Goal: Task Accomplishment & Management: Use online tool/utility

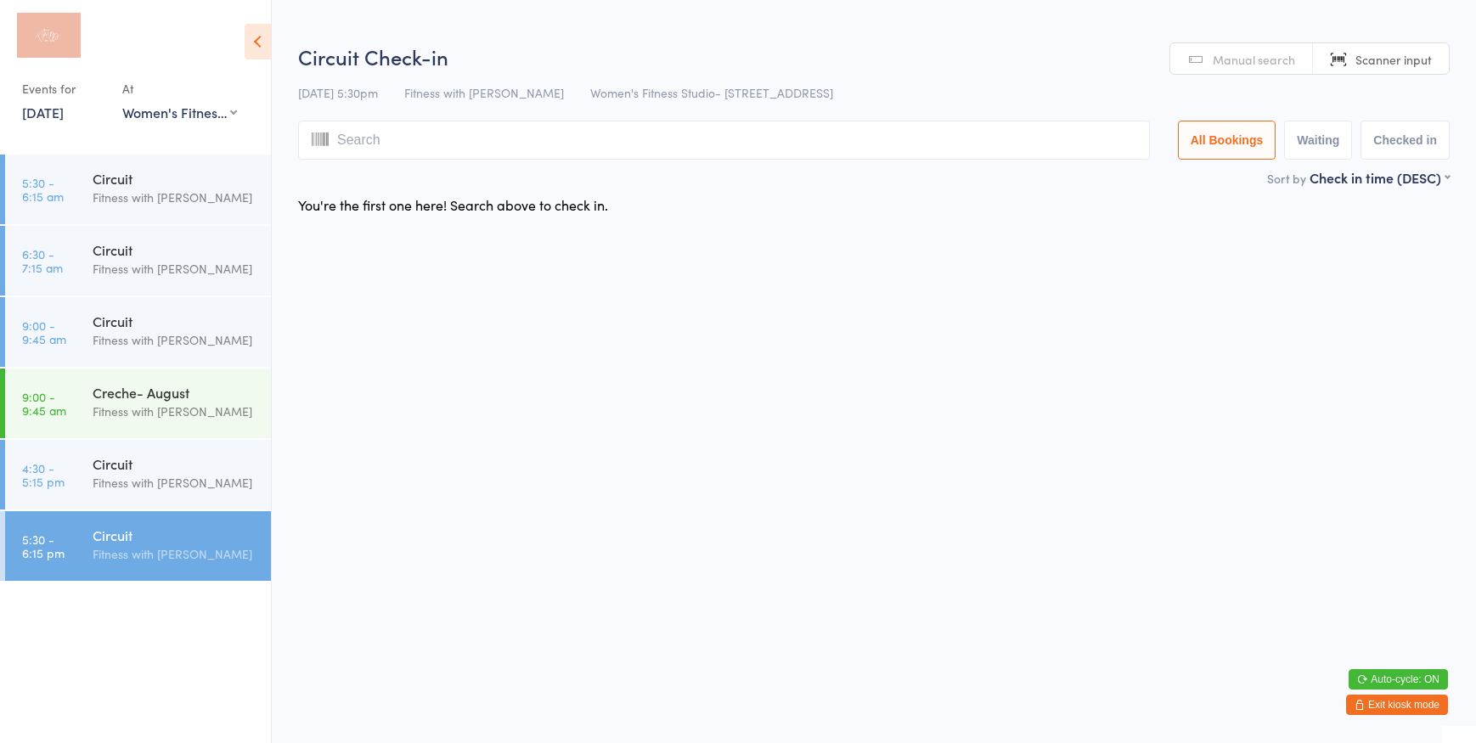
select select "0"
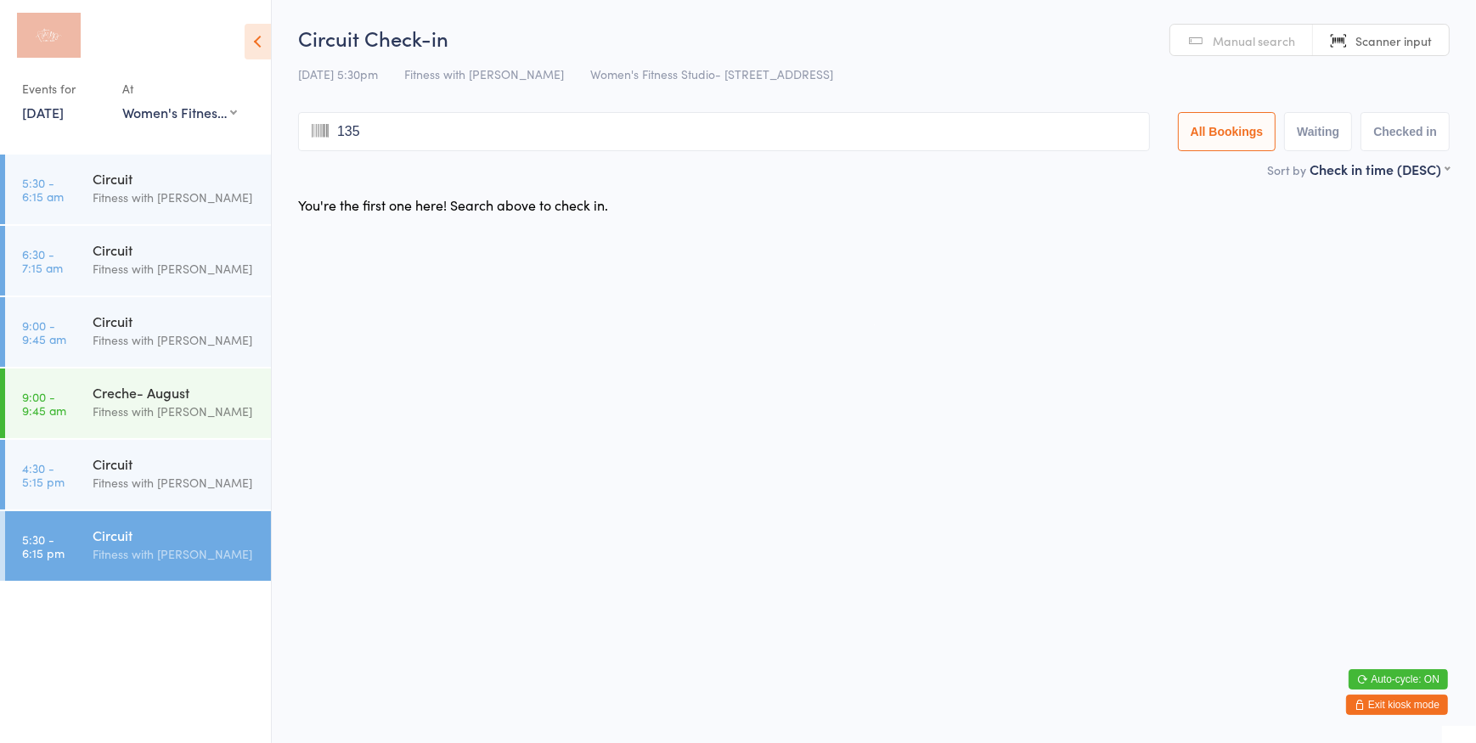
type input "1358"
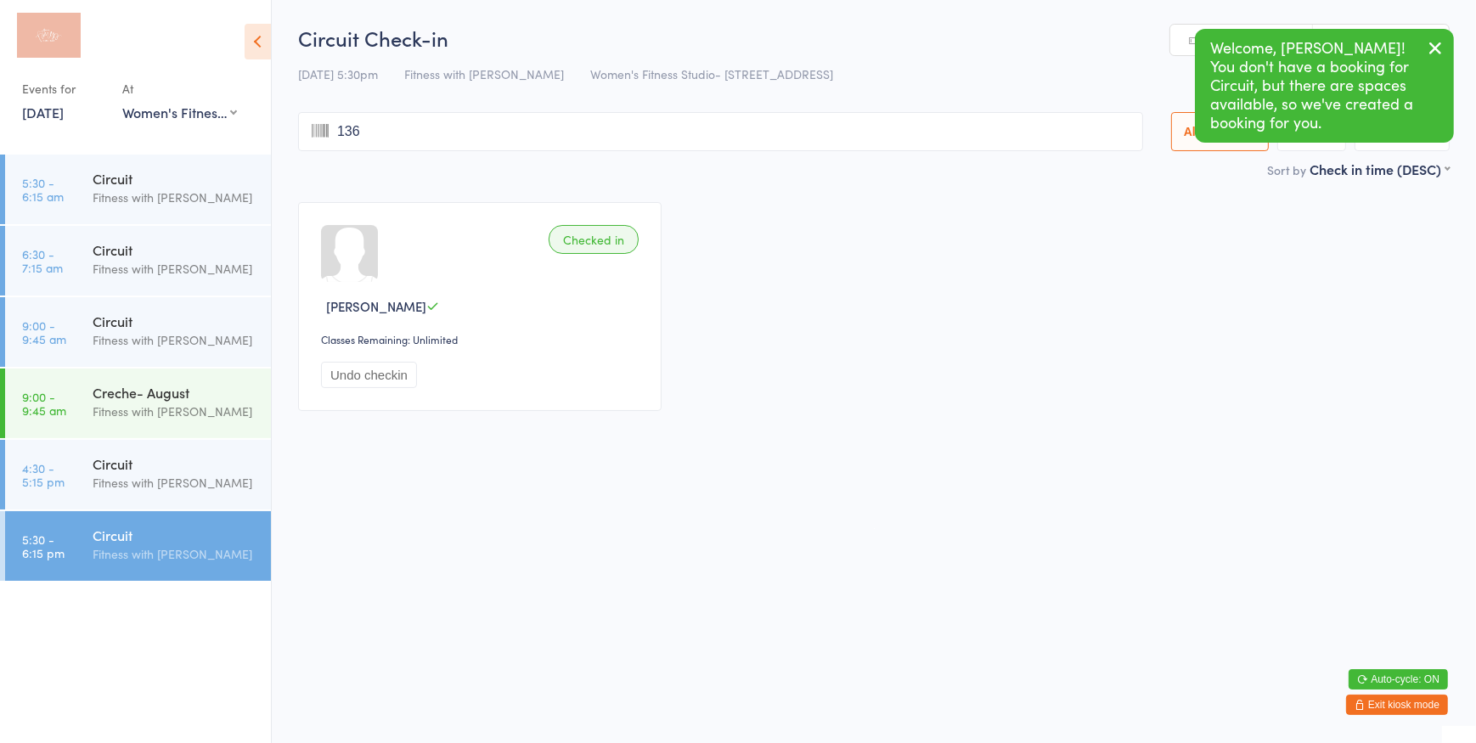
type input "1360"
click at [1189, 44] on link "Manual search" at bounding box center [1241, 41] width 143 height 32
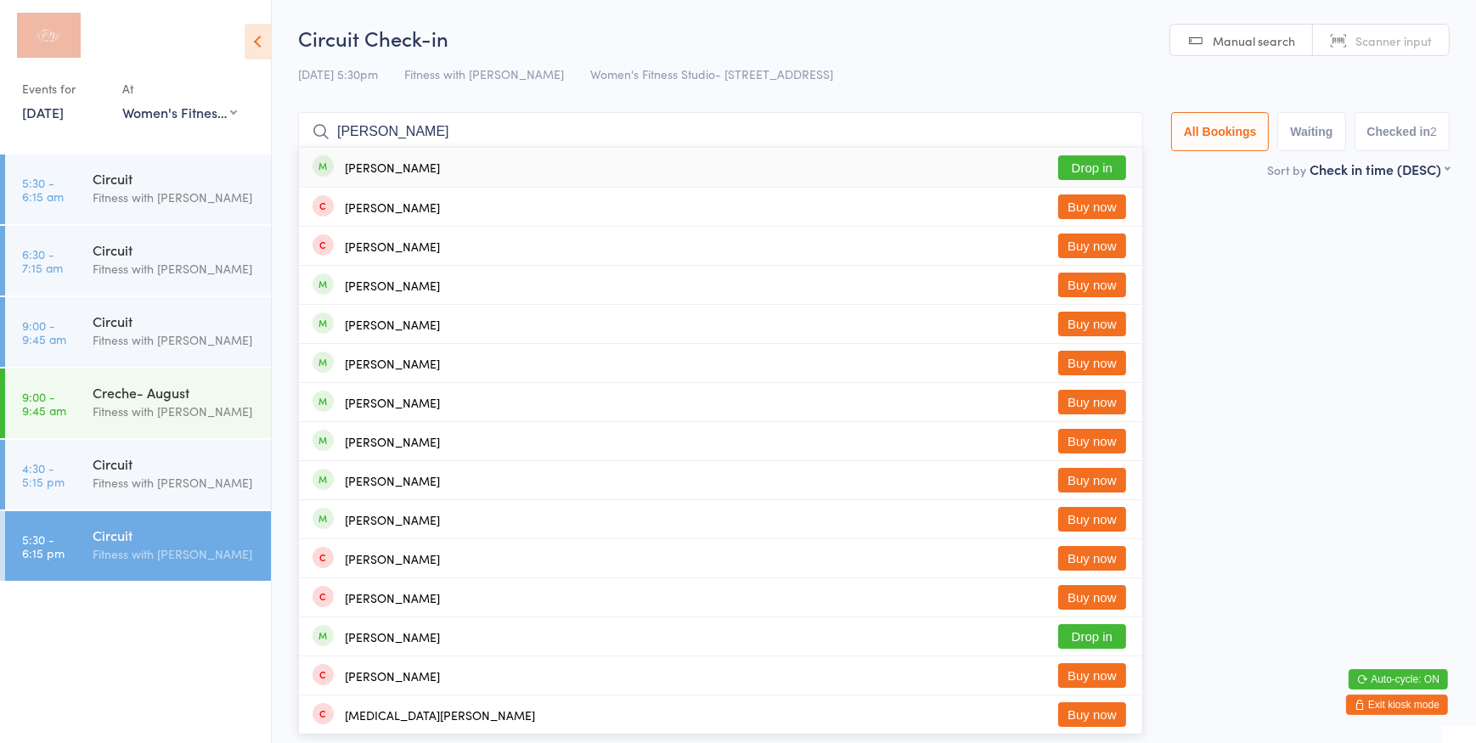
type input "[PERSON_NAME]"
click at [1104, 161] on button "Drop in" at bounding box center [1092, 167] width 68 height 25
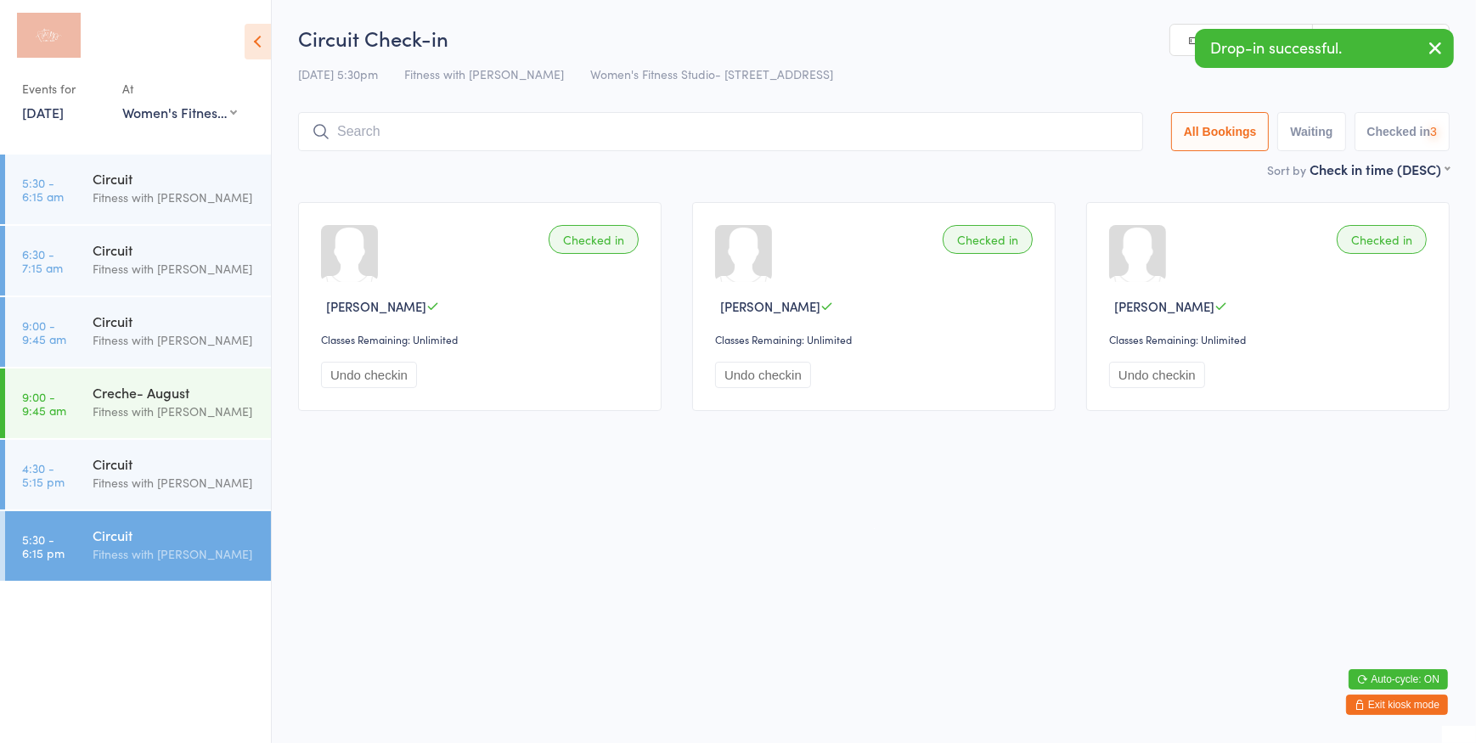
click at [1437, 46] on icon "button" at bounding box center [1435, 47] width 20 height 21
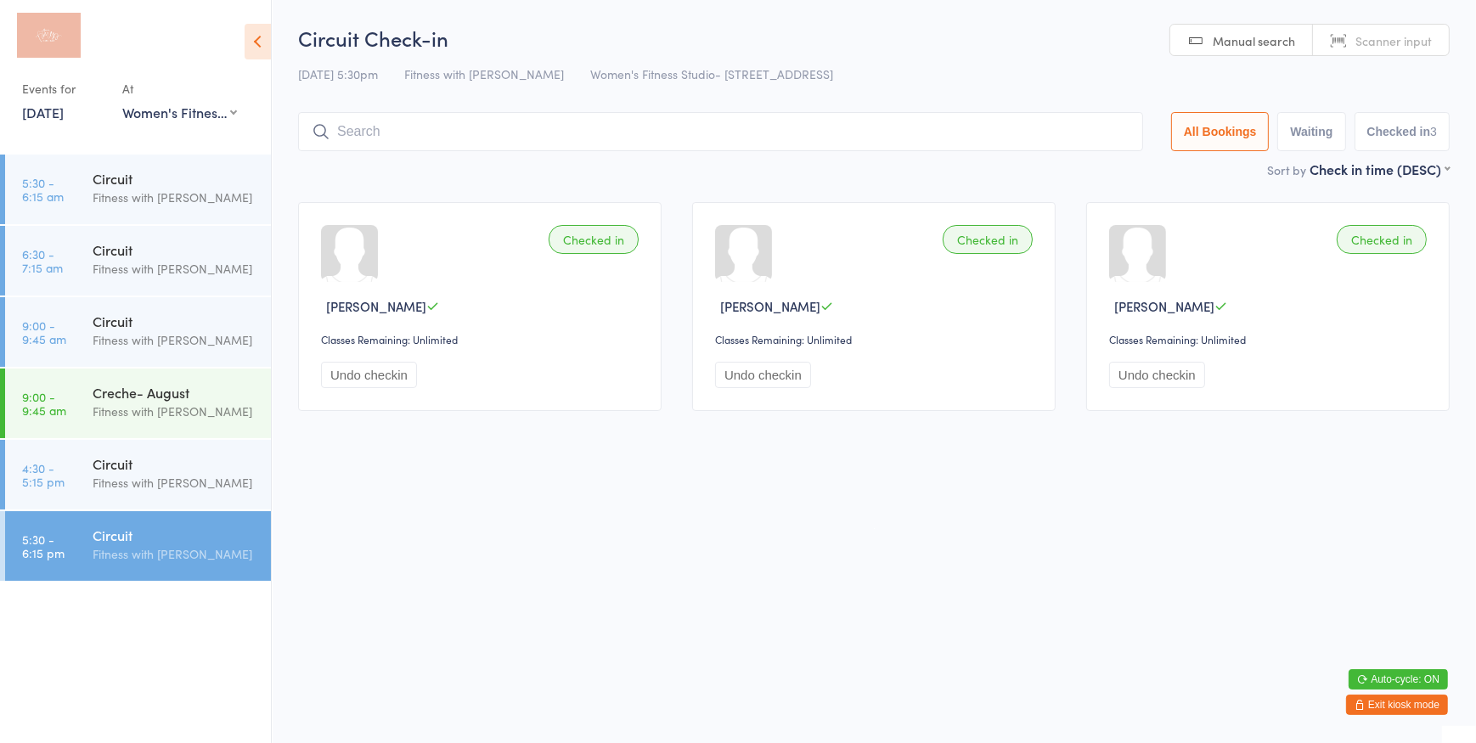
click at [1434, 43] on link "Scanner input" at bounding box center [1381, 41] width 136 height 32
click at [1295, 48] on span "Manual search" at bounding box center [1254, 40] width 82 height 17
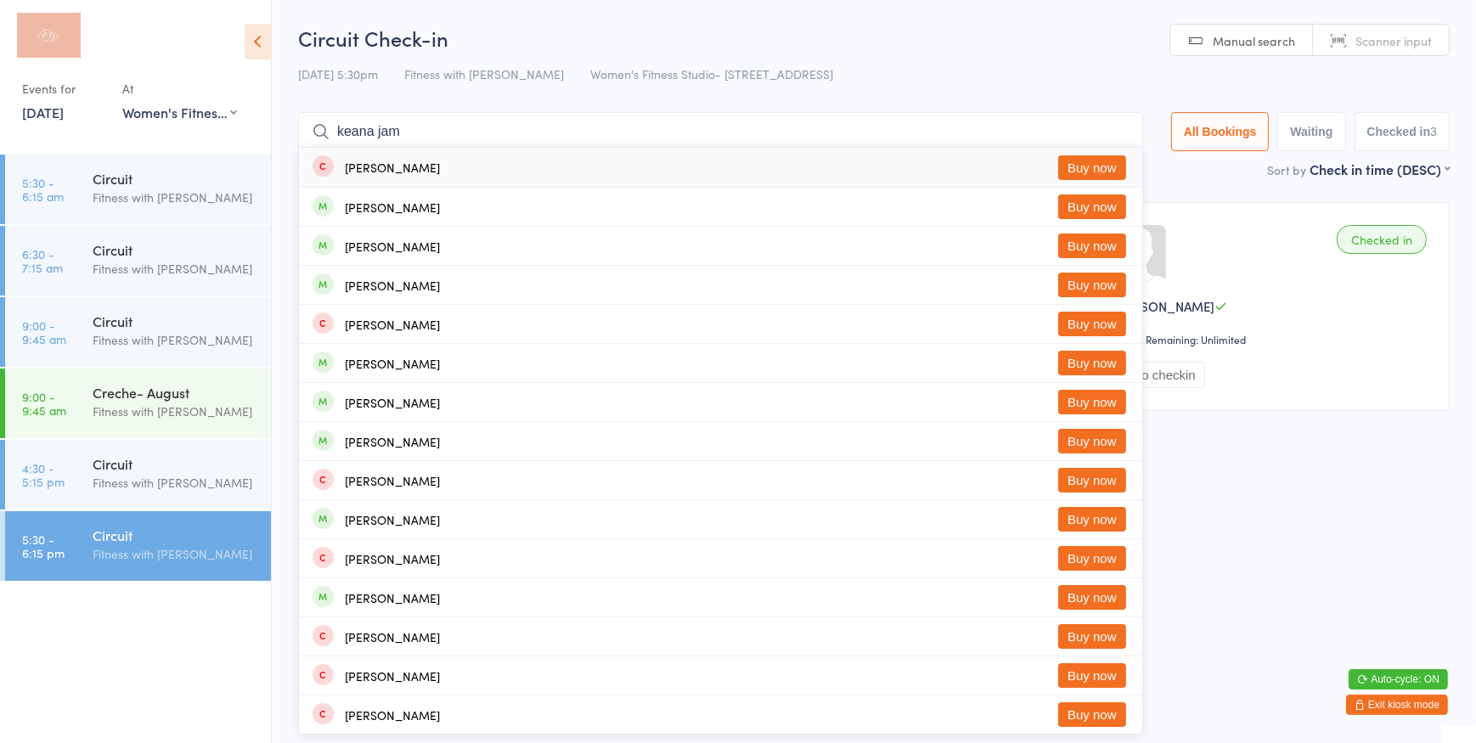
type input "keana jam"
click at [1106, 170] on button "Buy now" at bounding box center [1092, 167] width 68 height 25
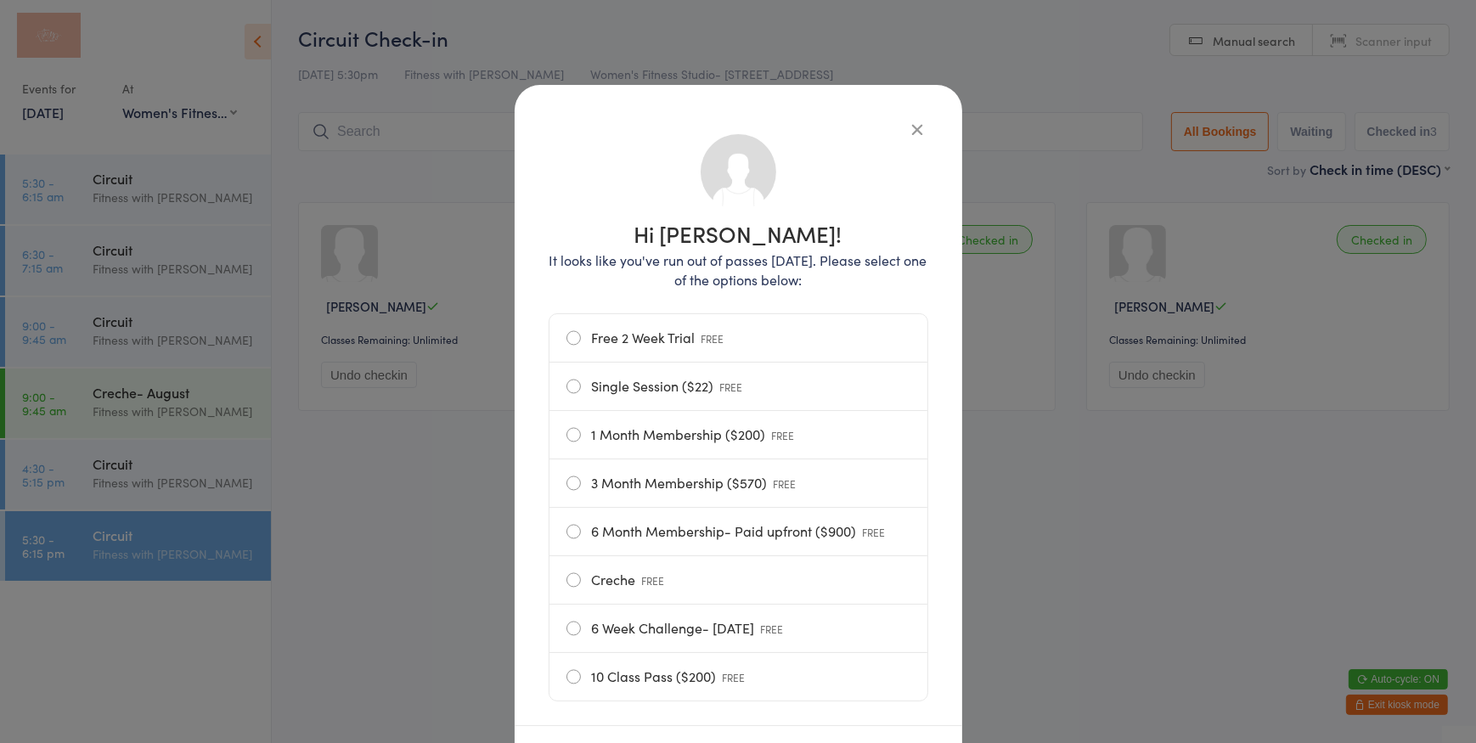
click at [567, 334] on label "Free 2 Week Trial FREE" at bounding box center [739, 338] width 344 height 48
click at [0, 0] on input "Free 2 Week Trial FREE" at bounding box center [0, 0] width 0 height 0
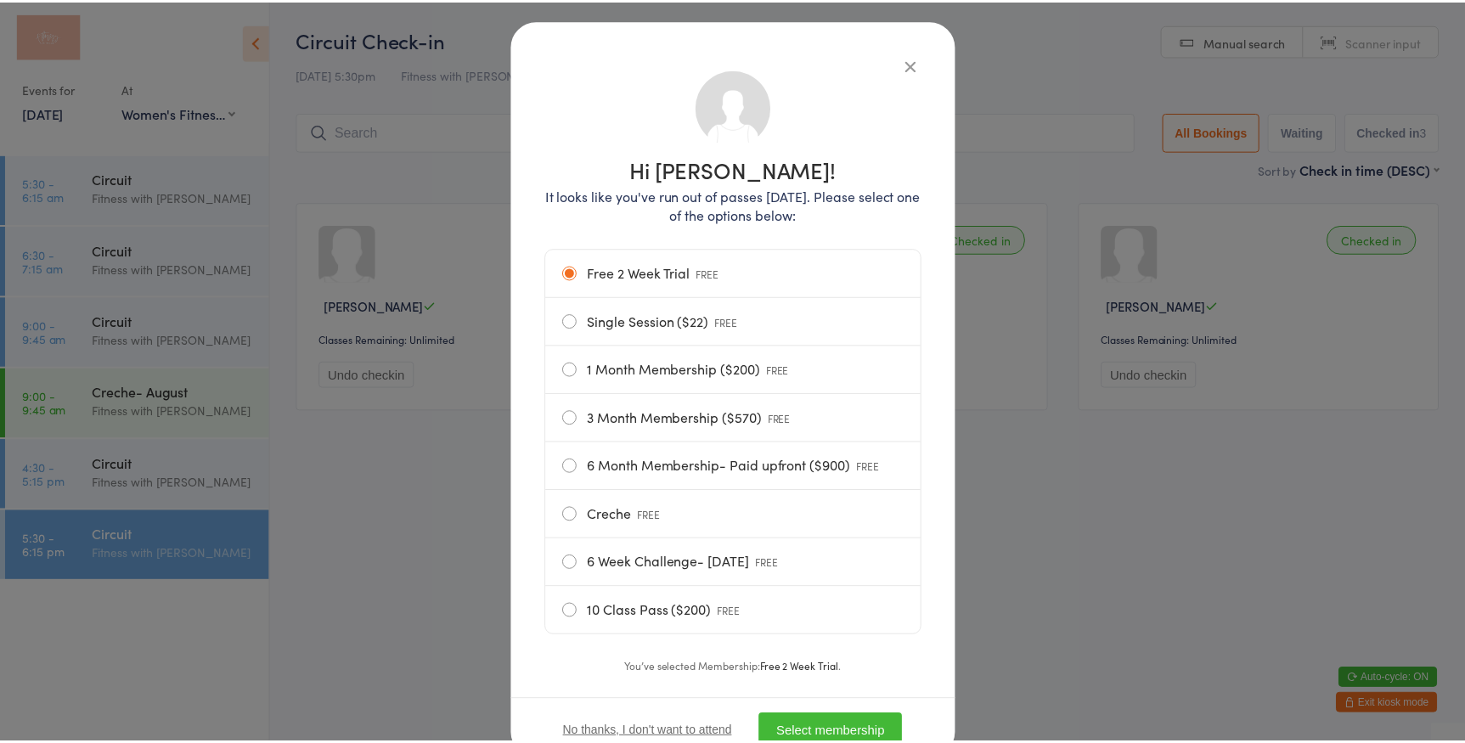
scroll to position [130, 0]
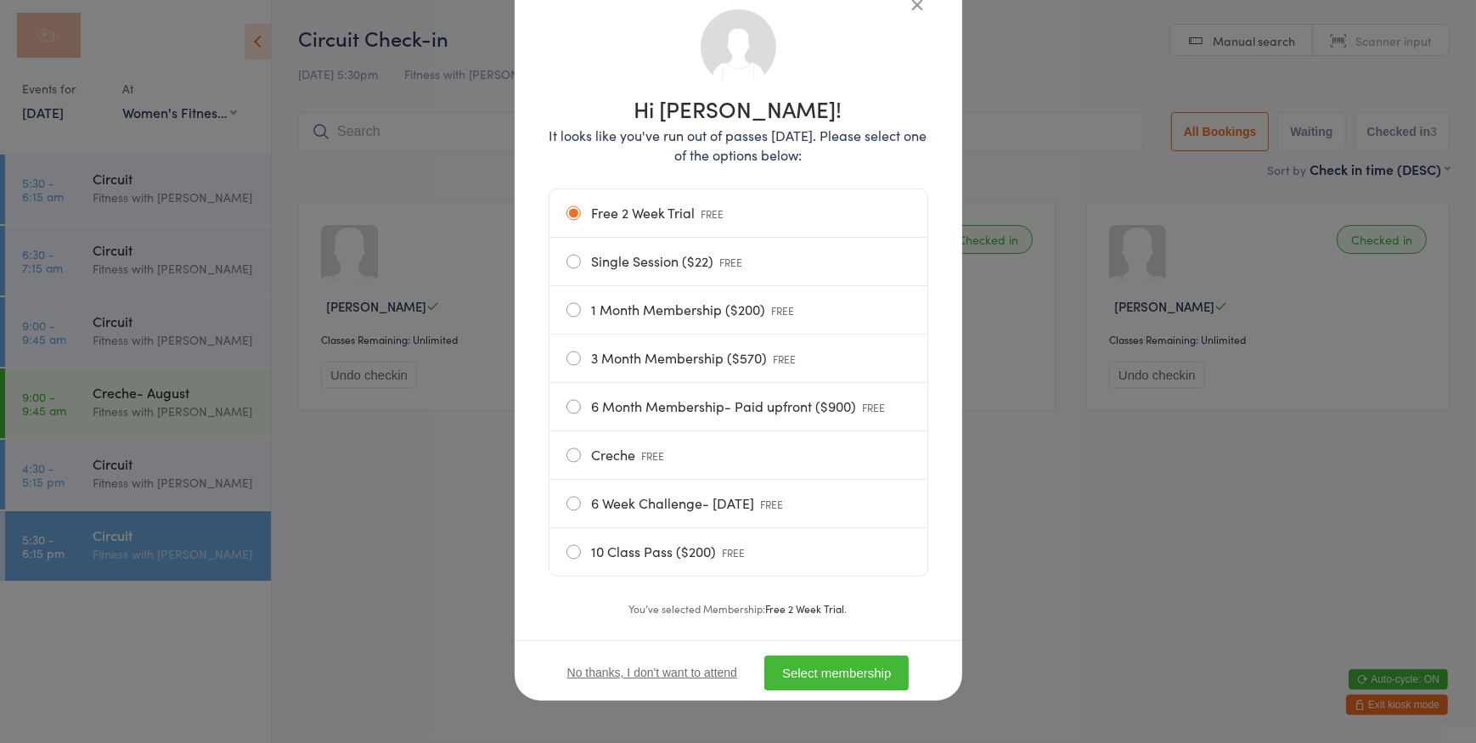
click at [845, 669] on button "Select membership" at bounding box center [836, 673] width 144 height 35
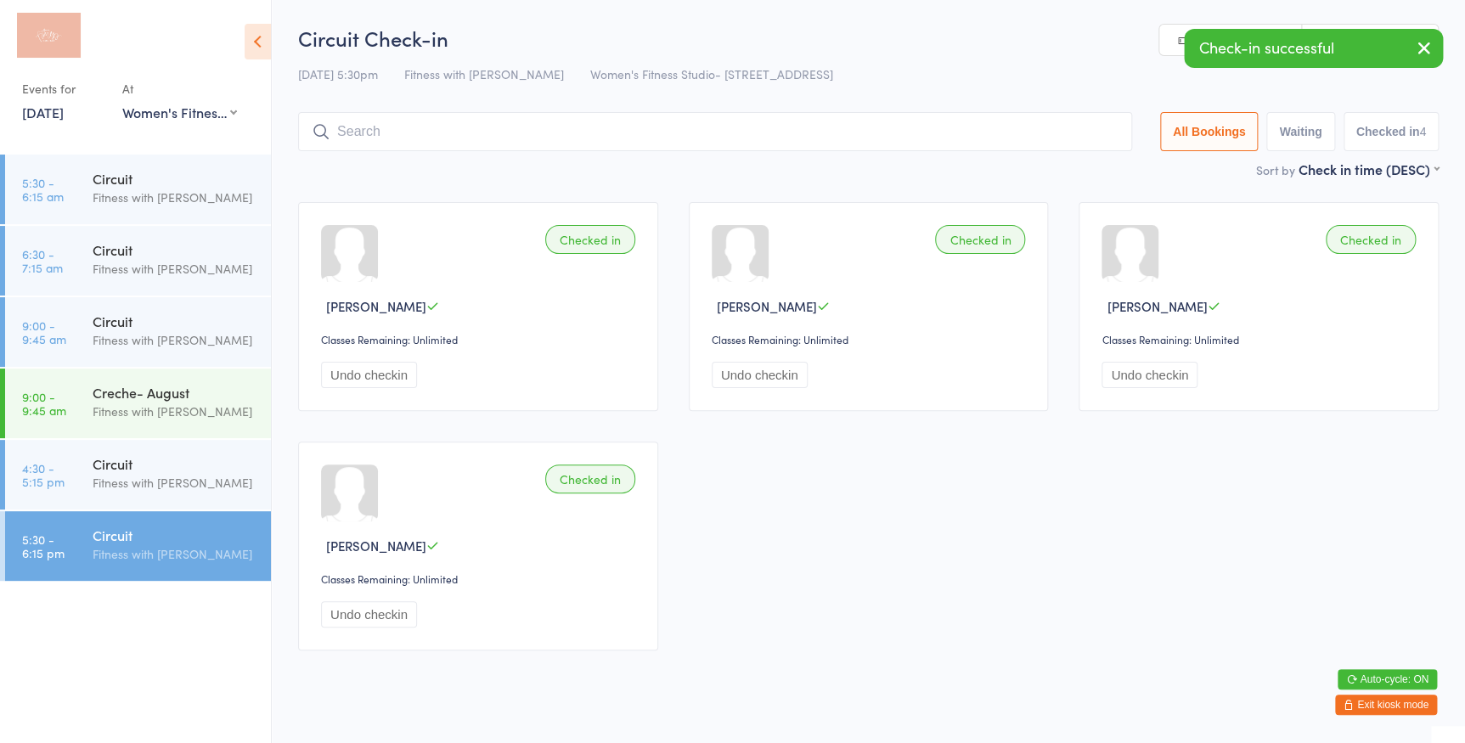
click at [1422, 43] on icon "button" at bounding box center [1424, 47] width 20 height 21
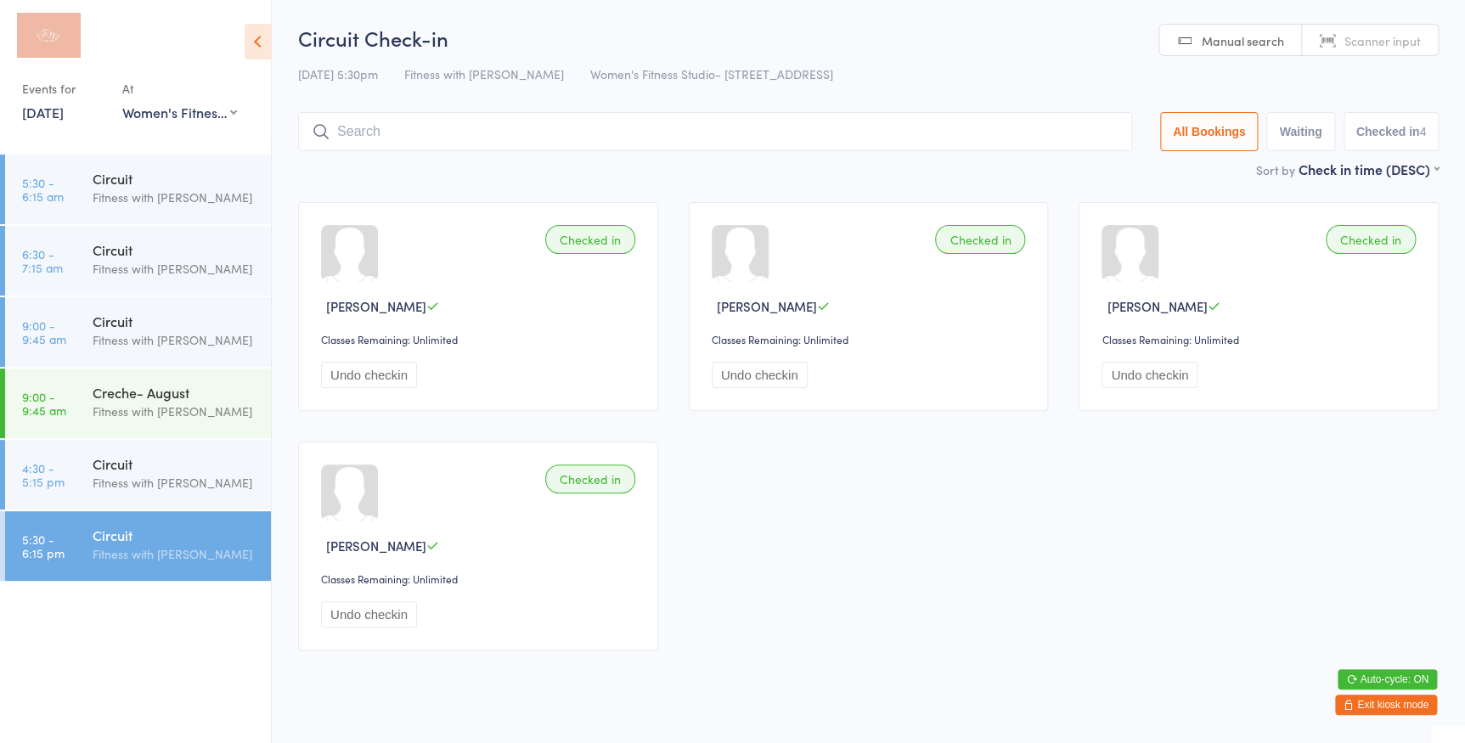
click at [1360, 24] on div "Manual search Scanner input" at bounding box center [1299, 40] width 280 height 32
click at [1362, 32] on span "Scanner input" at bounding box center [1383, 40] width 76 height 17
type input "6431"
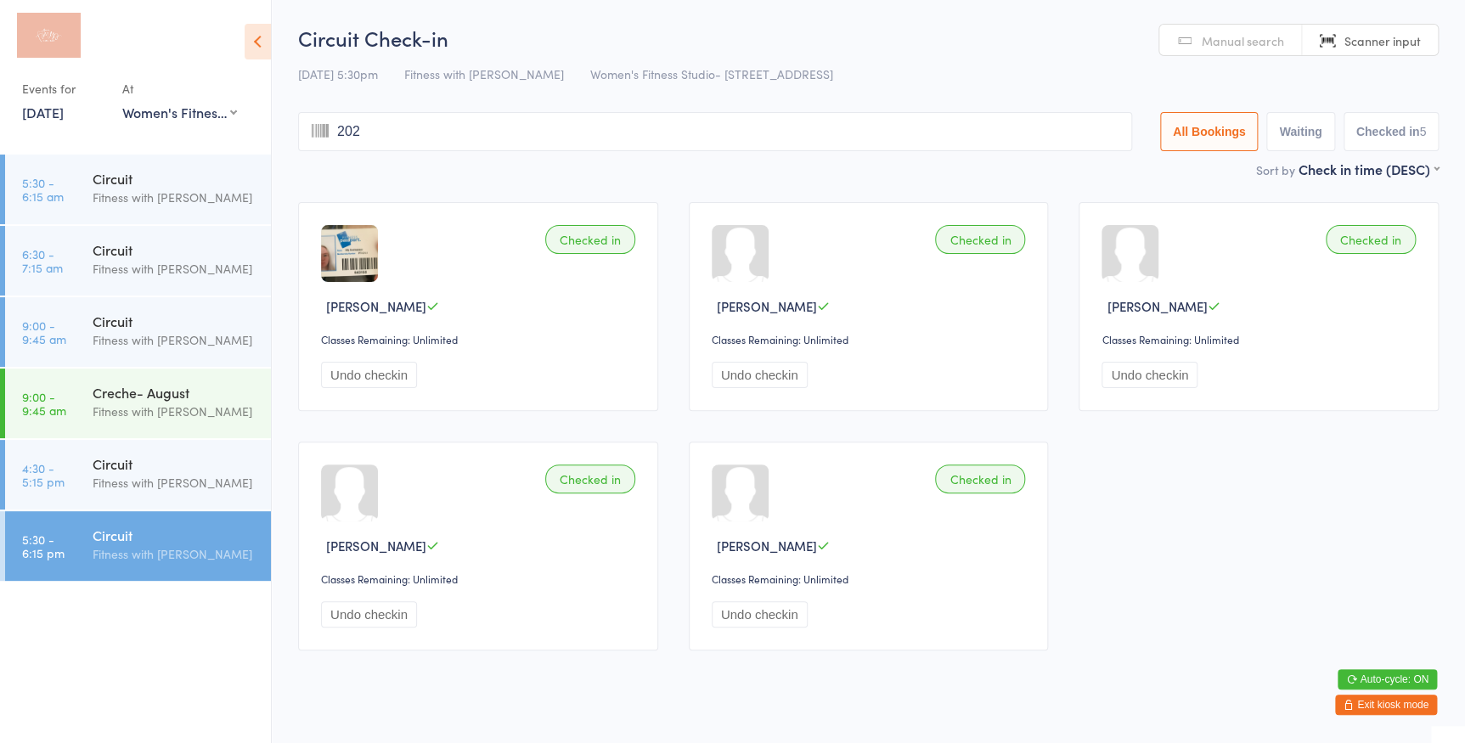
type input "2026"
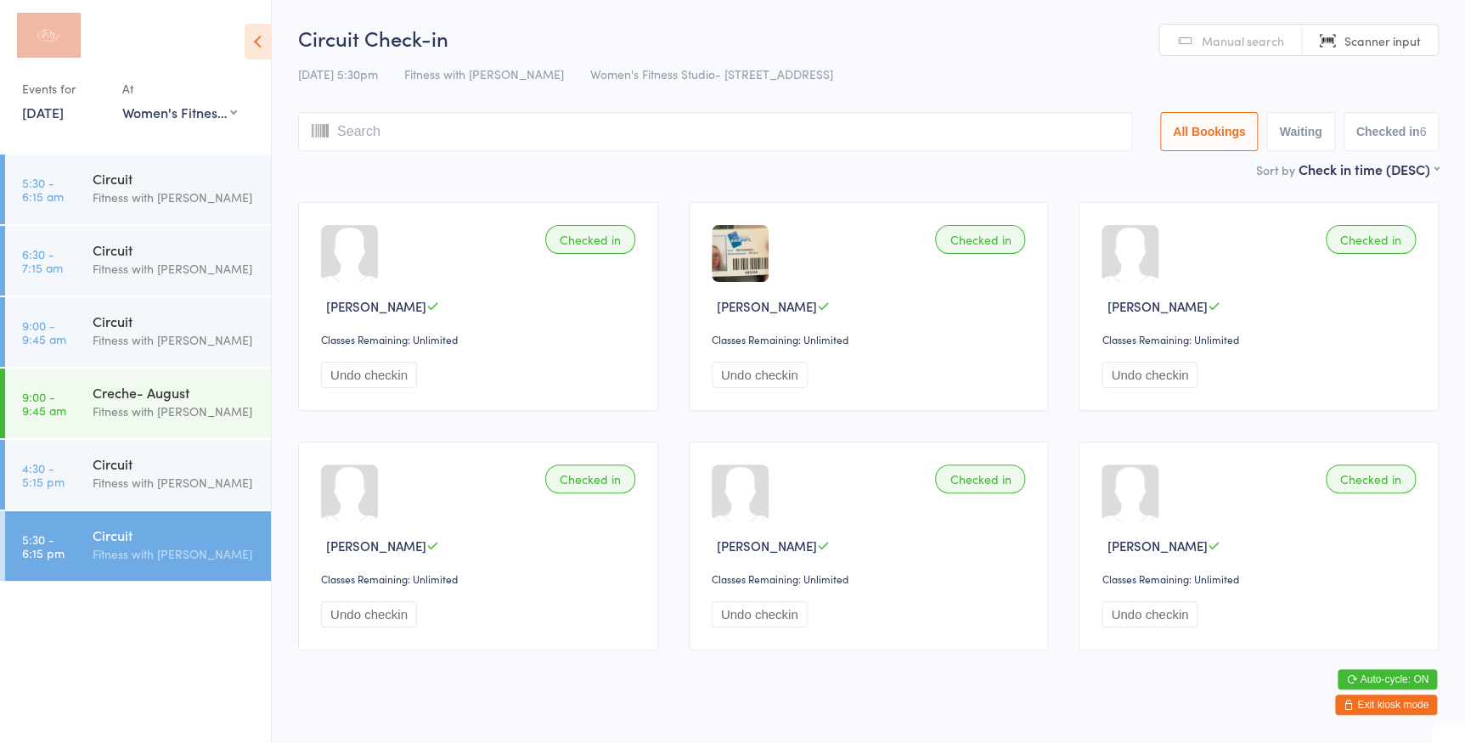
click at [1256, 37] on span "Manual search" at bounding box center [1243, 40] width 82 height 17
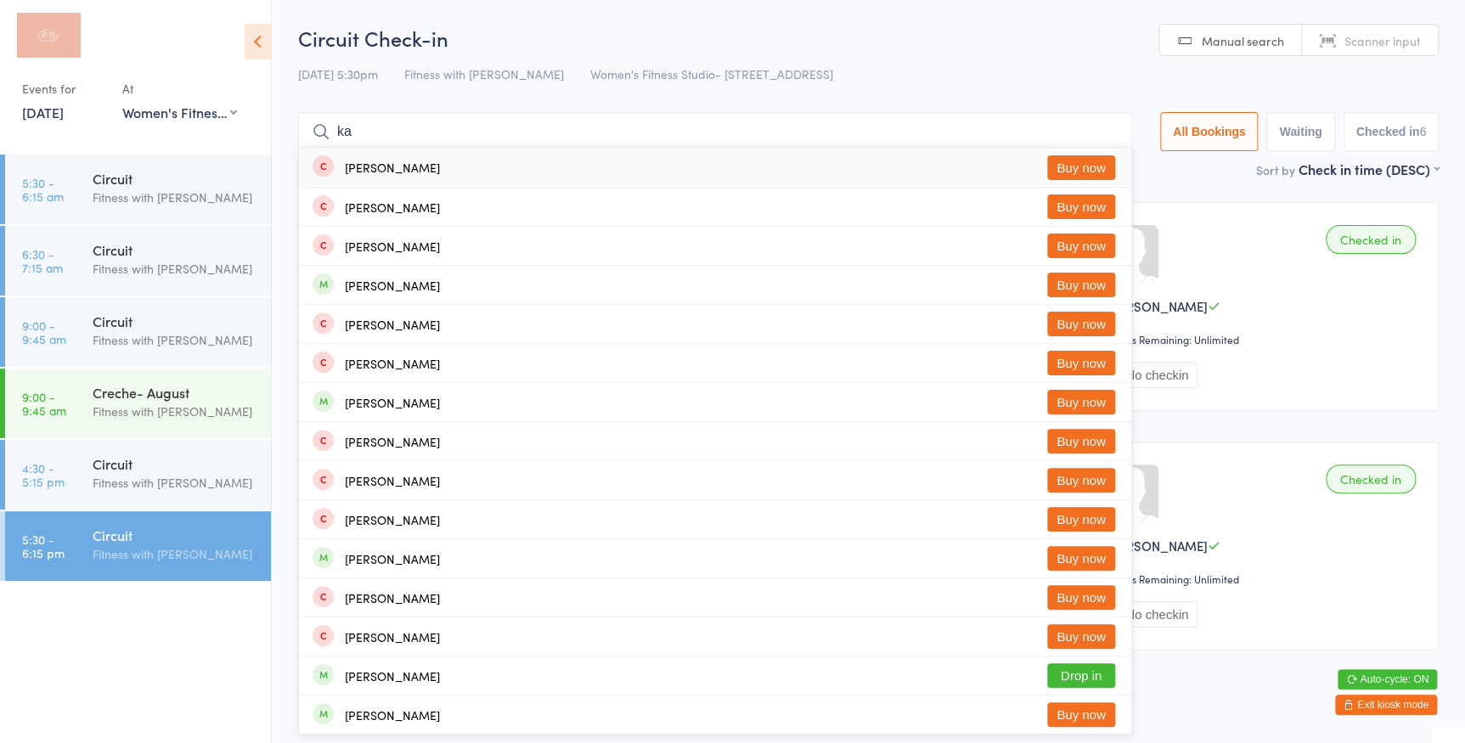
type input "k"
type input "caity"
click at [1070, 162] on button "Drop in" at bounding box center [1081, 167] width 68 height 25
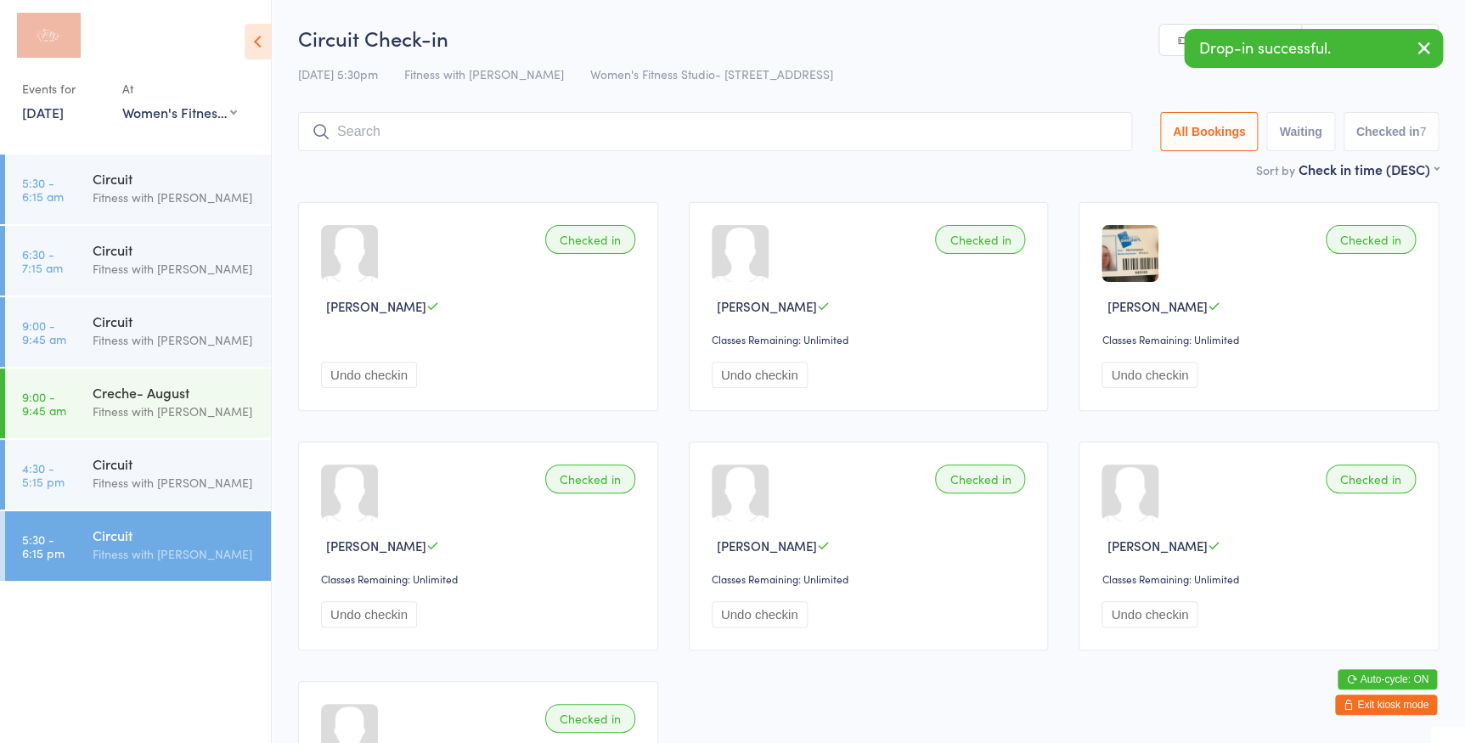
click at [1418, 50] on icon "button" at bounding box center [1424, 47] width 20 height 21
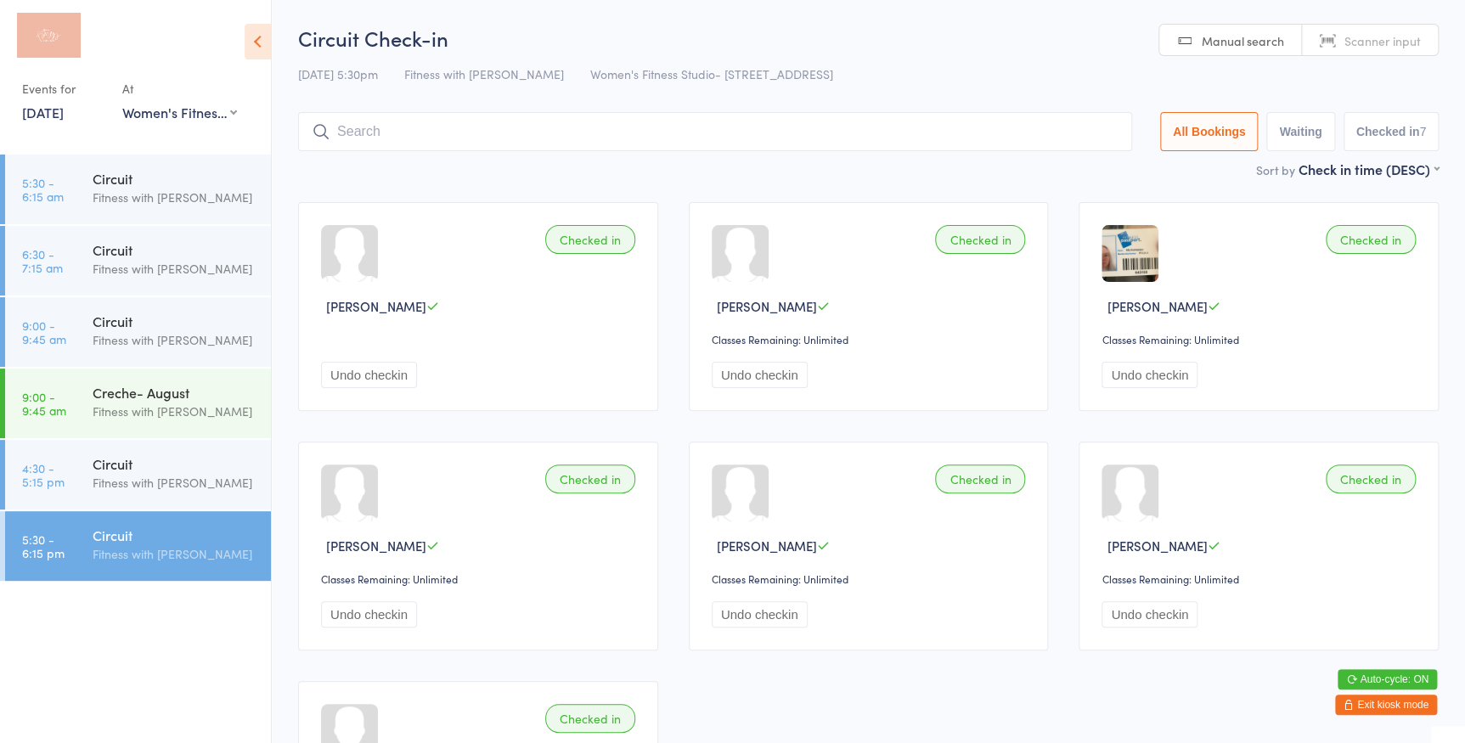
click at [1392, 38] on span "Scanner input" at bounding box center [1383, 40] width 76 height 17
type input "1401"
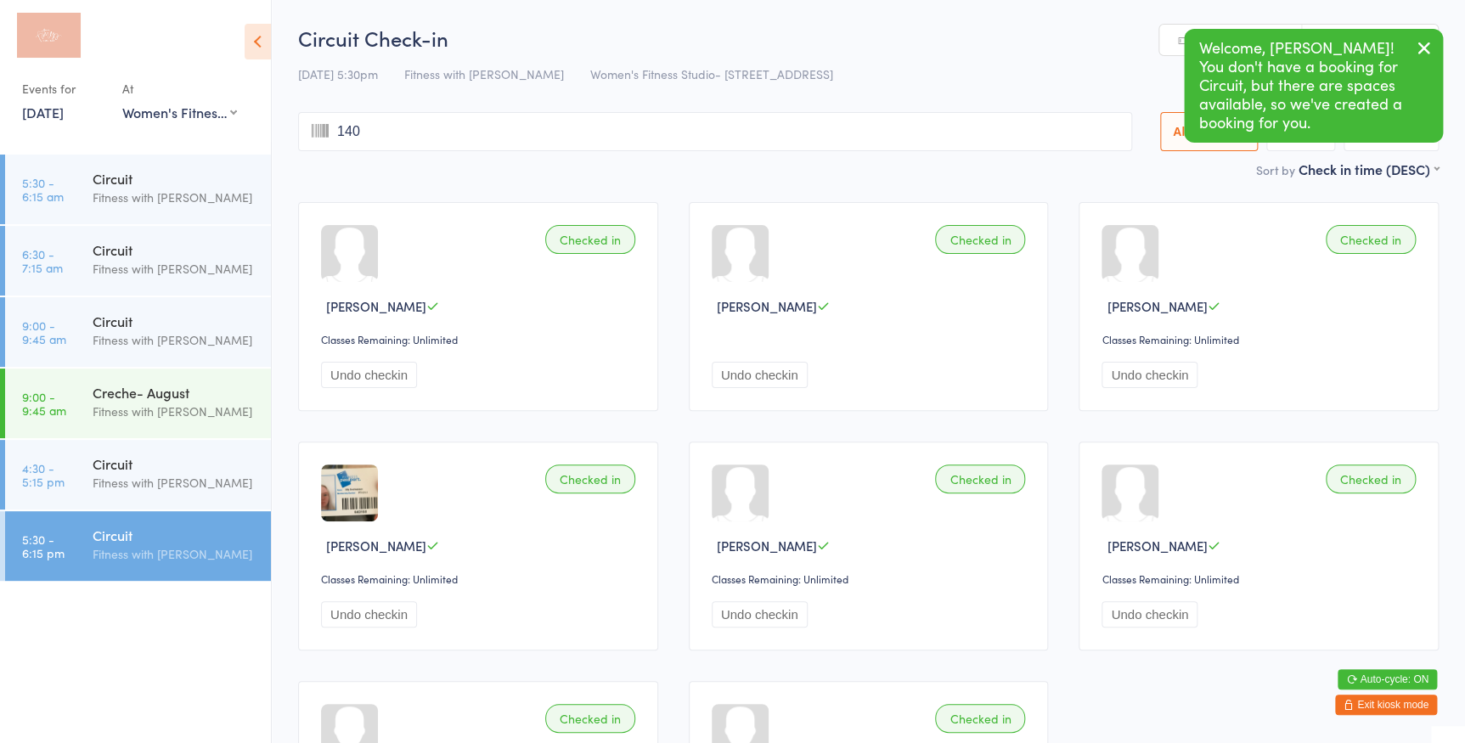
type input "1400"
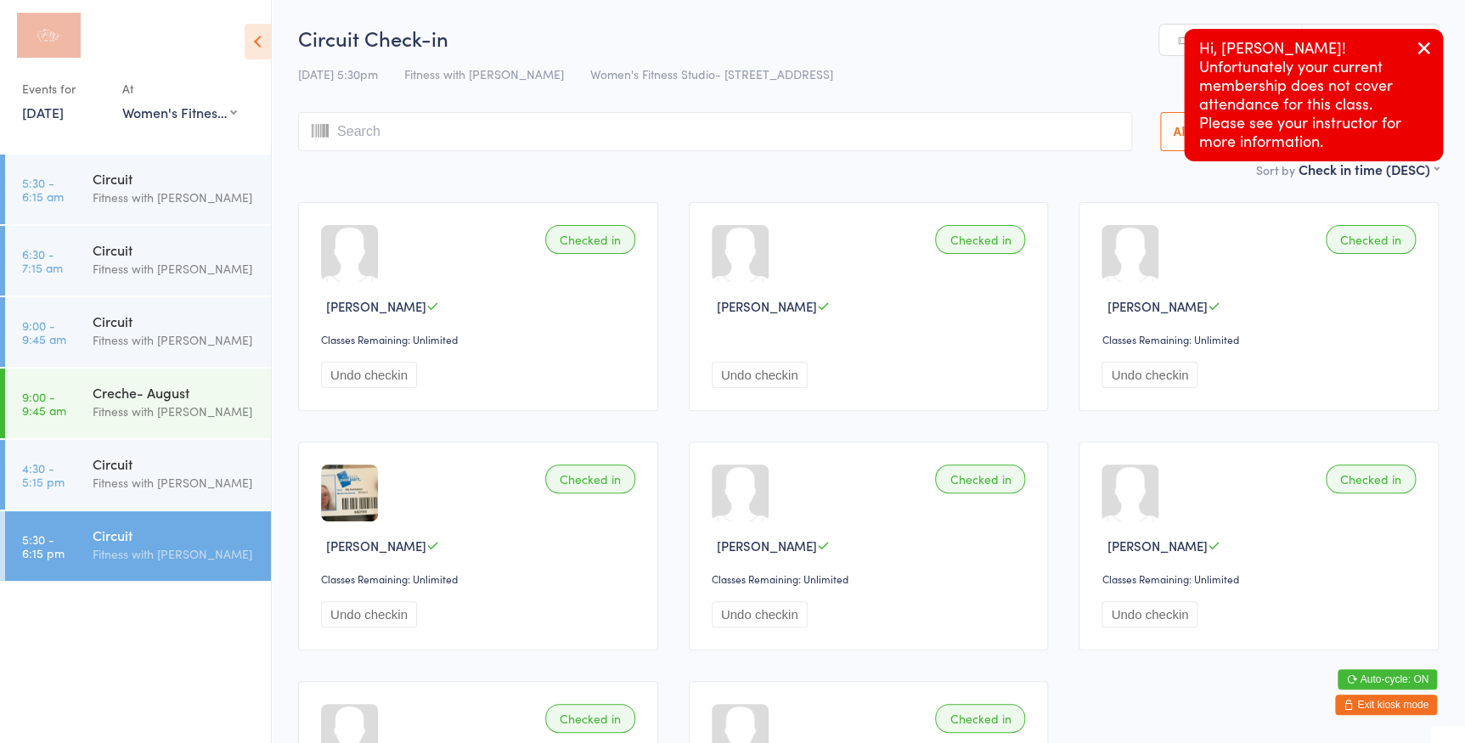
click at [1429, 44] on icon "button" at bounding box center [1424, 47] width 20 height 21
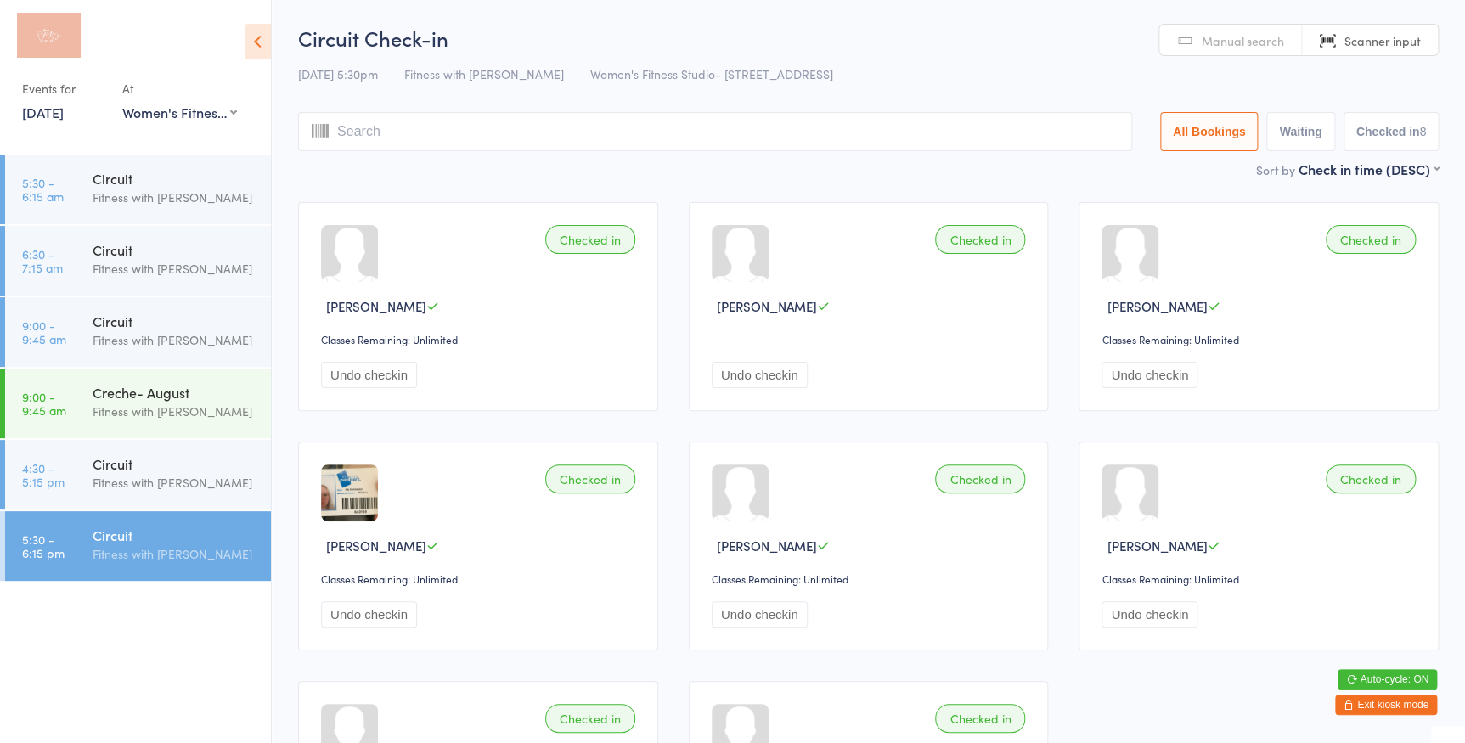
click at [1079, 136] on input "search" at bounding box center [715, 131] width 834 height 39
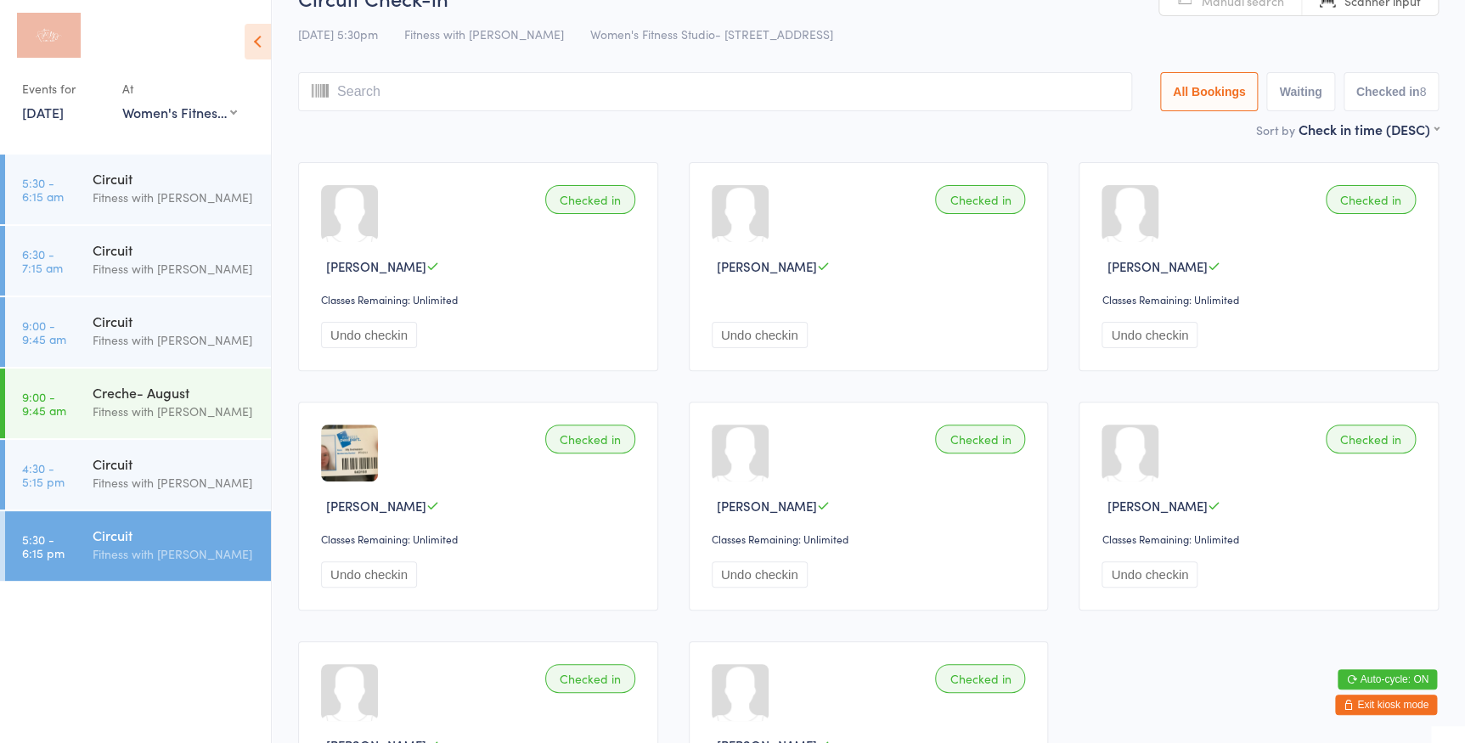
scroll to position [0, 0]
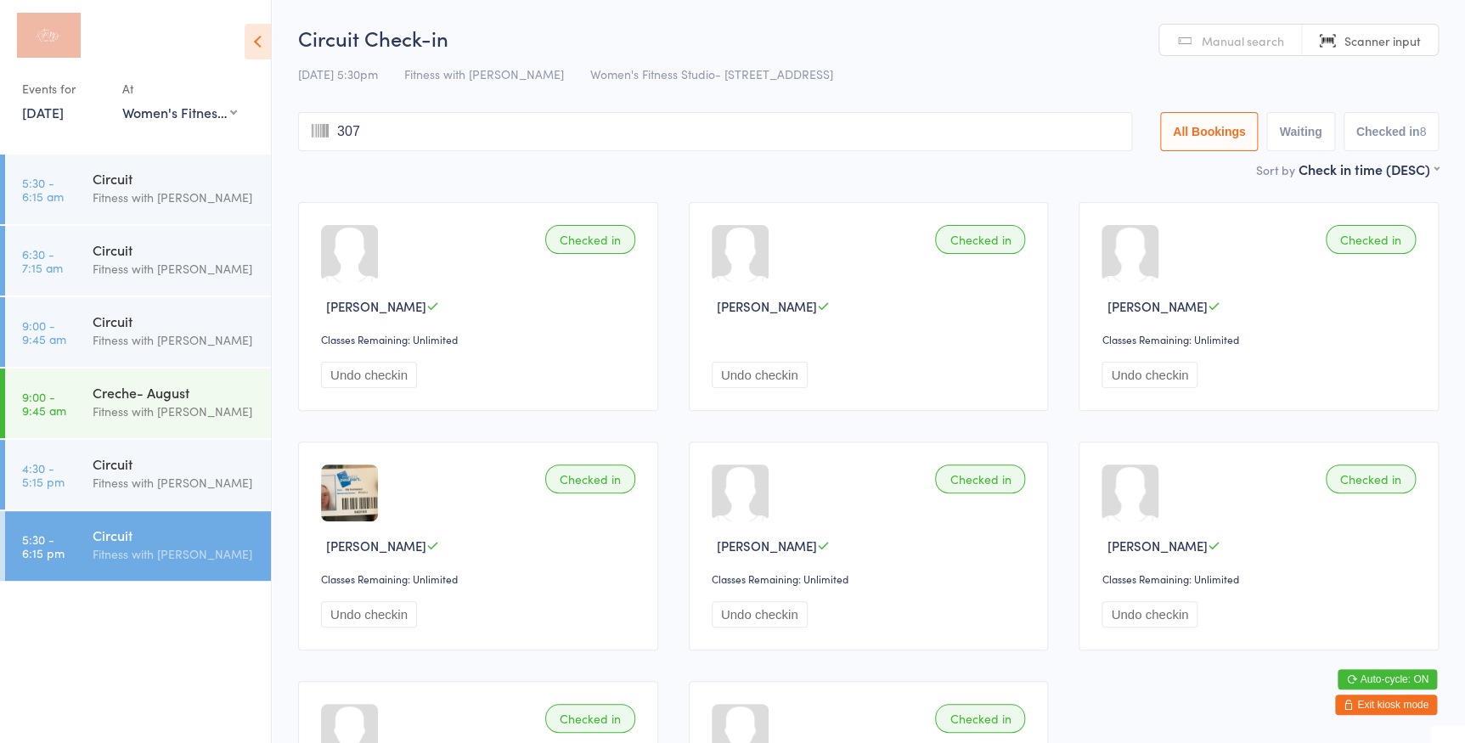
type input "3070"
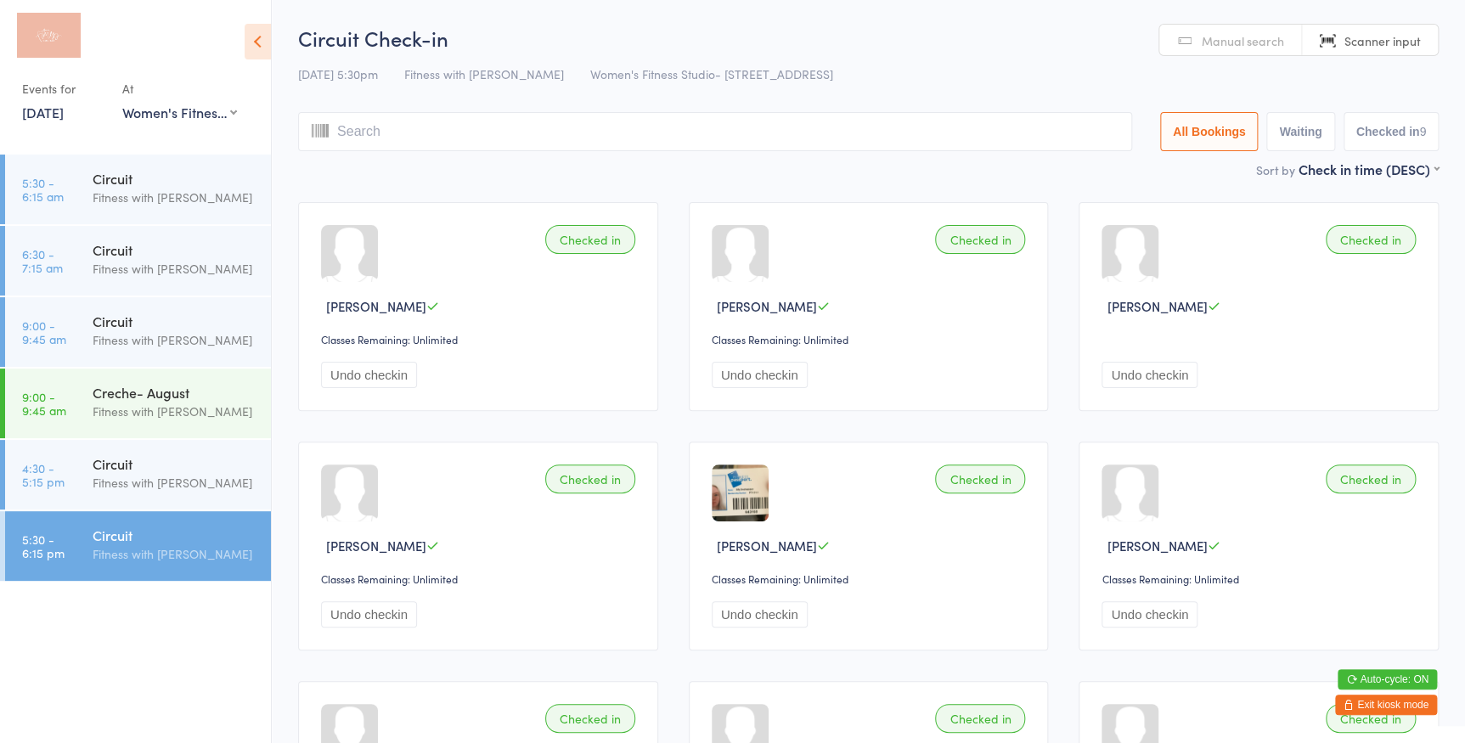
click at [1239, 46] on span "Manual search" at bounding box center [1243, 40] width 82 height 17
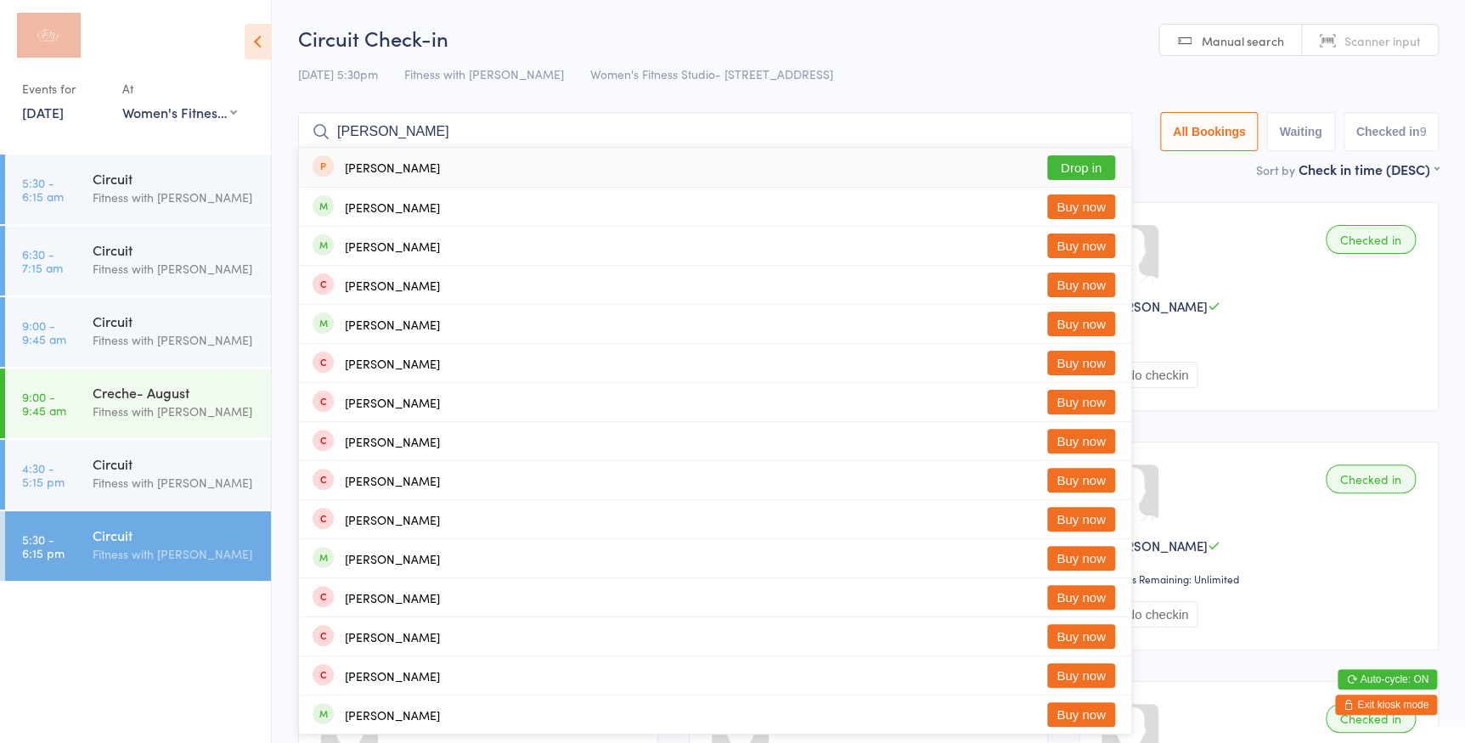
type input "[PERSON_NAME]"
click at [1070, 170] on button "Drop in" at bounding box center [1081, 167] width 68 height 25
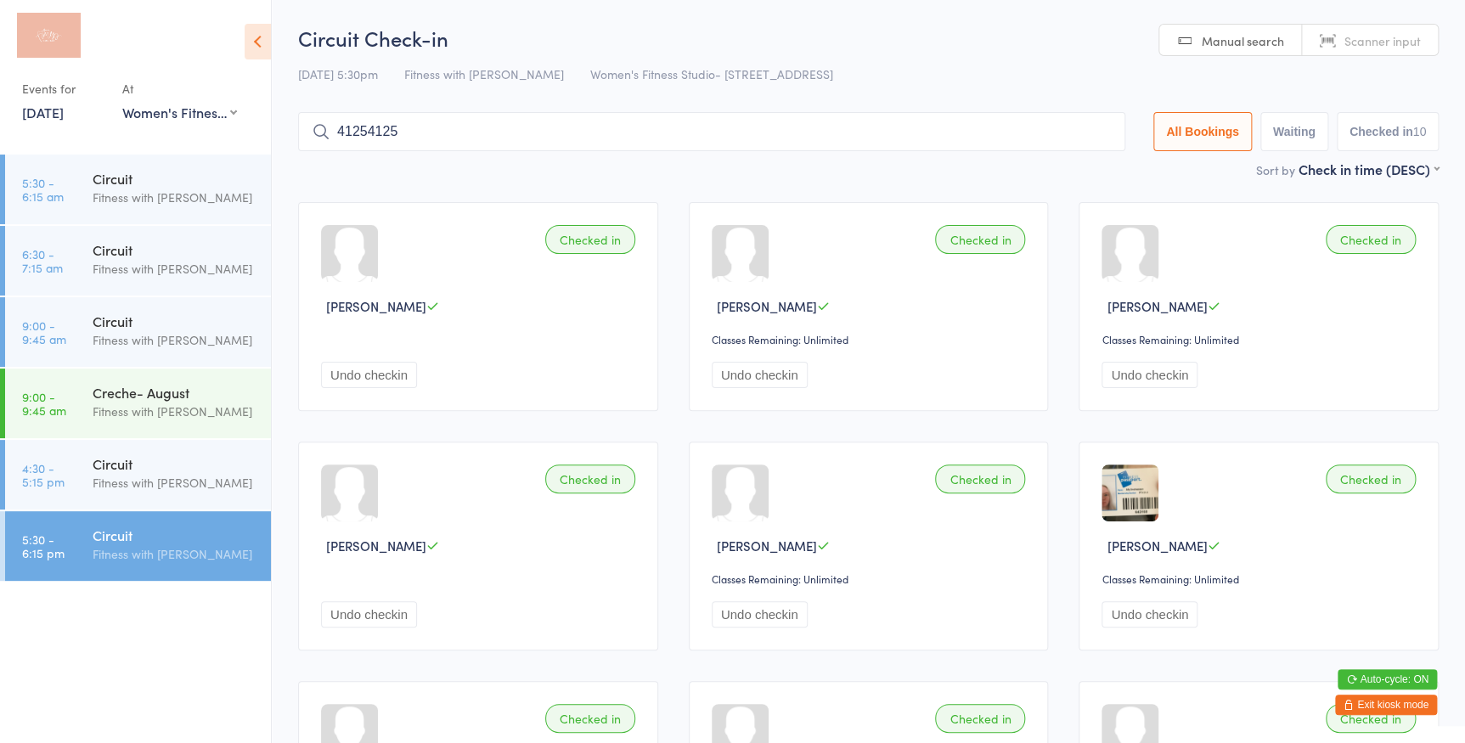
type input "41254125"
click at [1408, 42] on span "Scanner input" at bounding box center [1383, 40] width 76 height 17
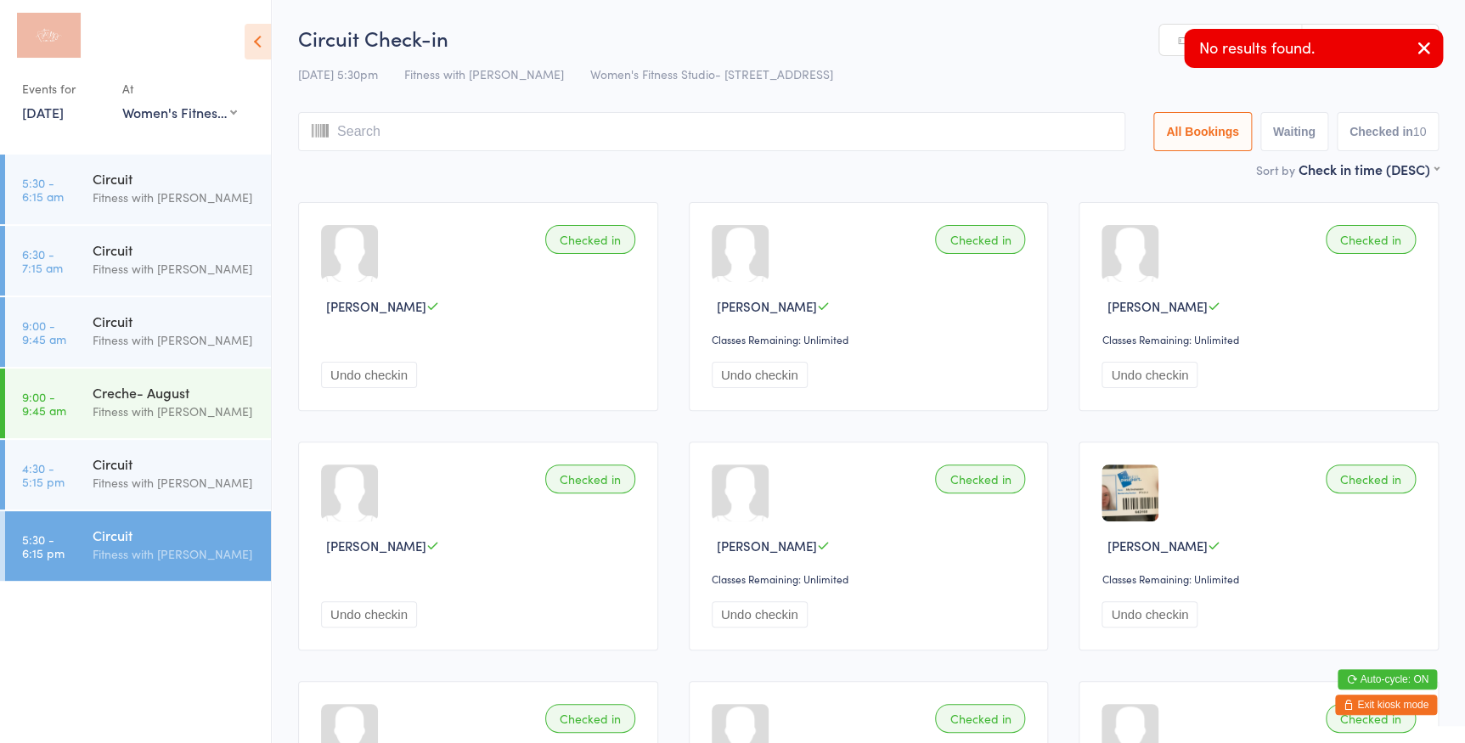
click at [1431, 47] on icon "button" at bounding box center [1424, 47] width 20 height 21
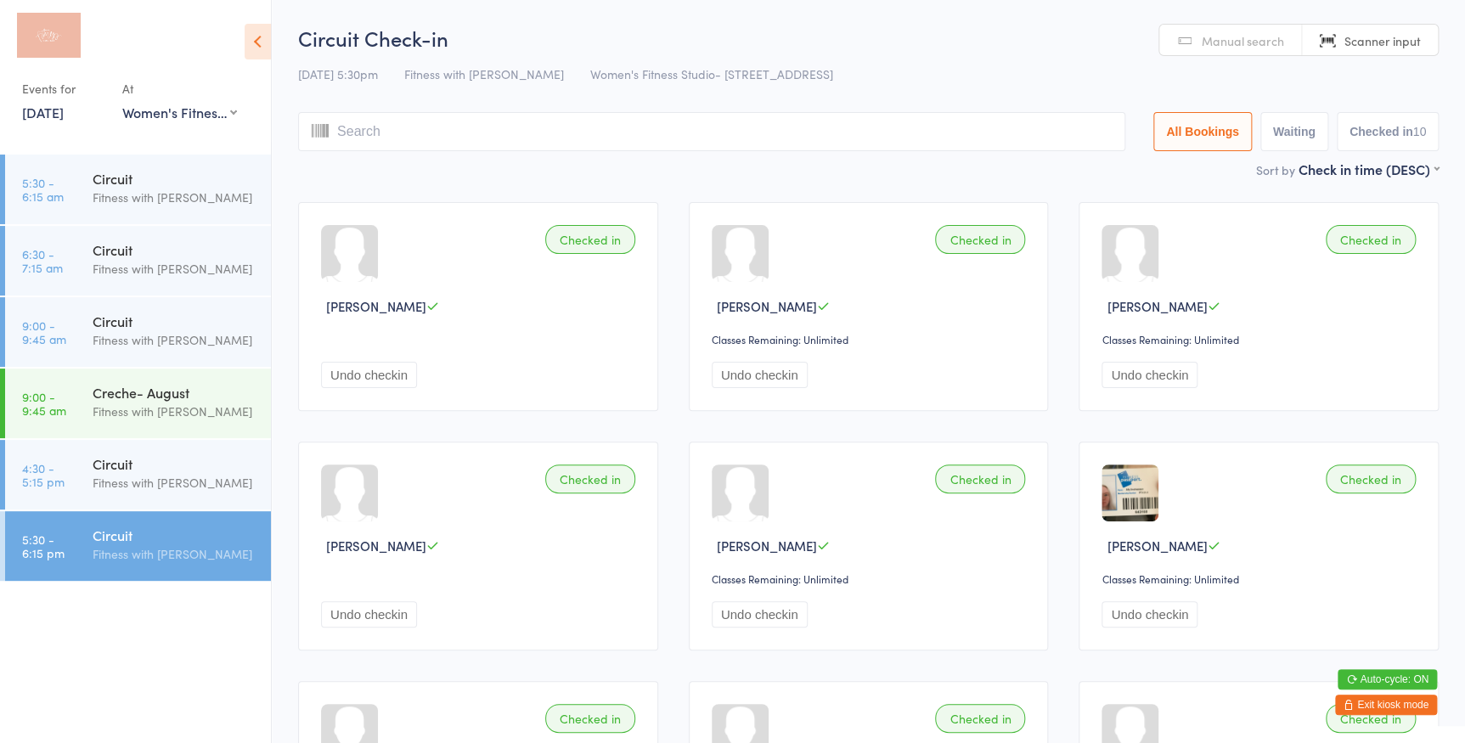
click at [1431, 47] on link "Scanner input" at bounding box center [1370, 41] width 136 height 32
click at [1424, 42] on link "Scanner input" at bounding box center [1370, 41] width 136 height 32
type input "4125"
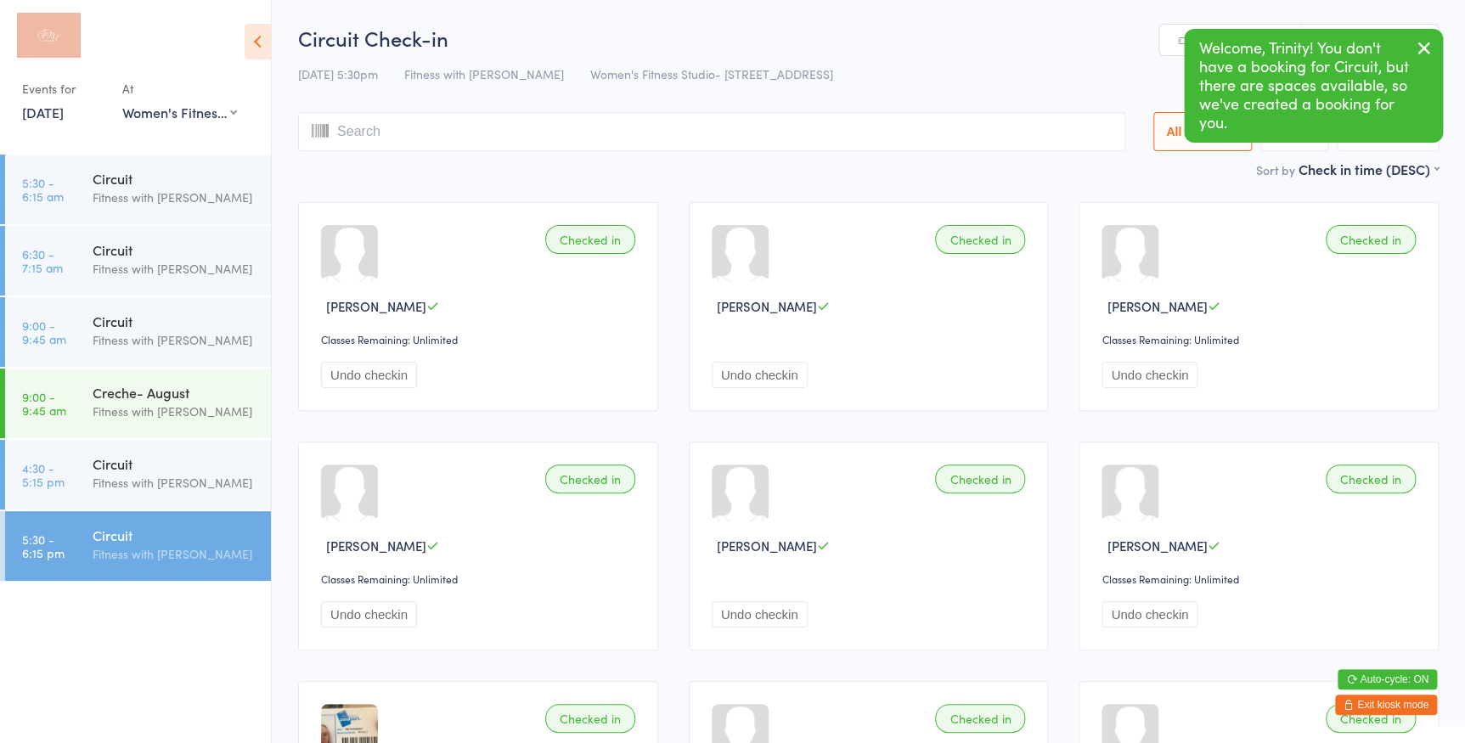
click at [1163, 38] on link "Manual search" at bounding box center [1230, 41] width 143 height 32
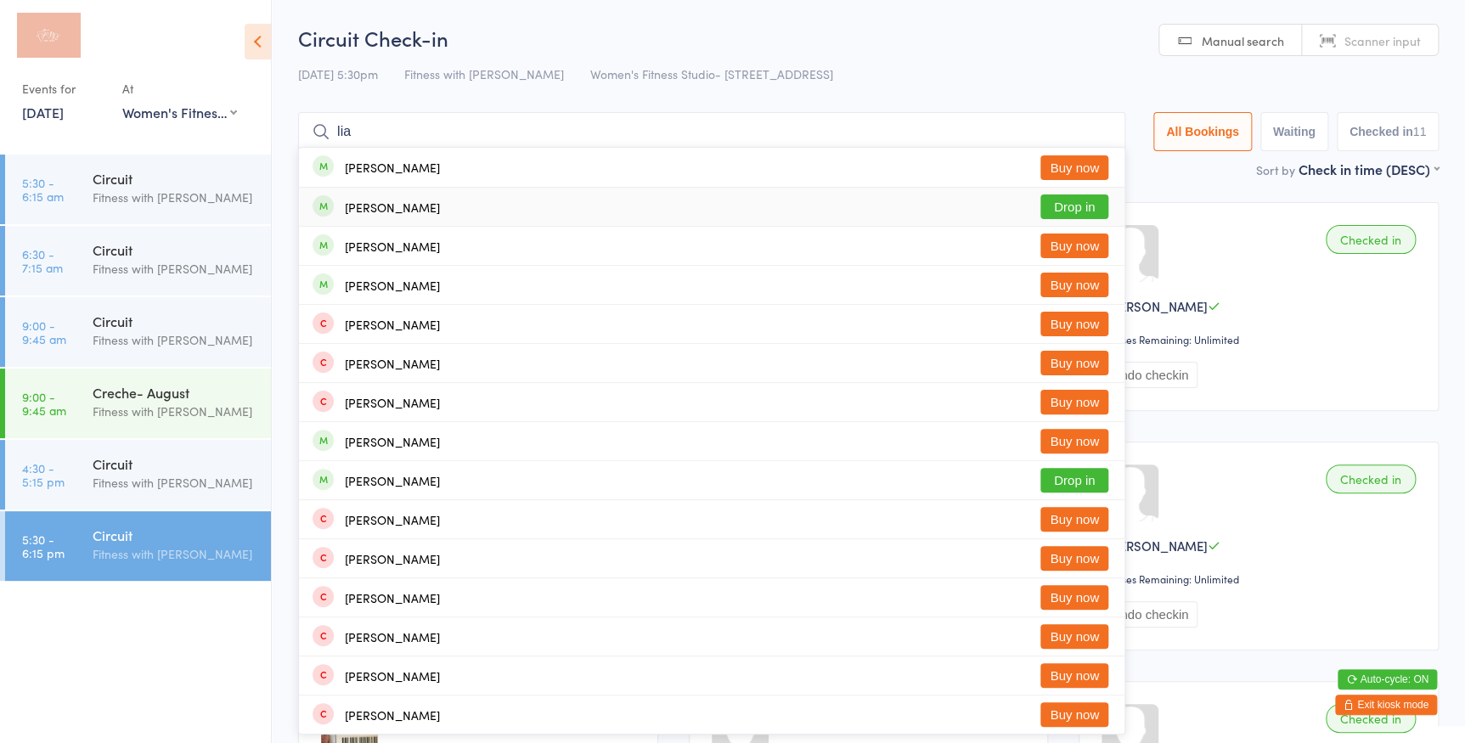
type input "lia"
click at [1063, 204] on button "Drop in" at bounding box center [1074, 207] width 68 height 25
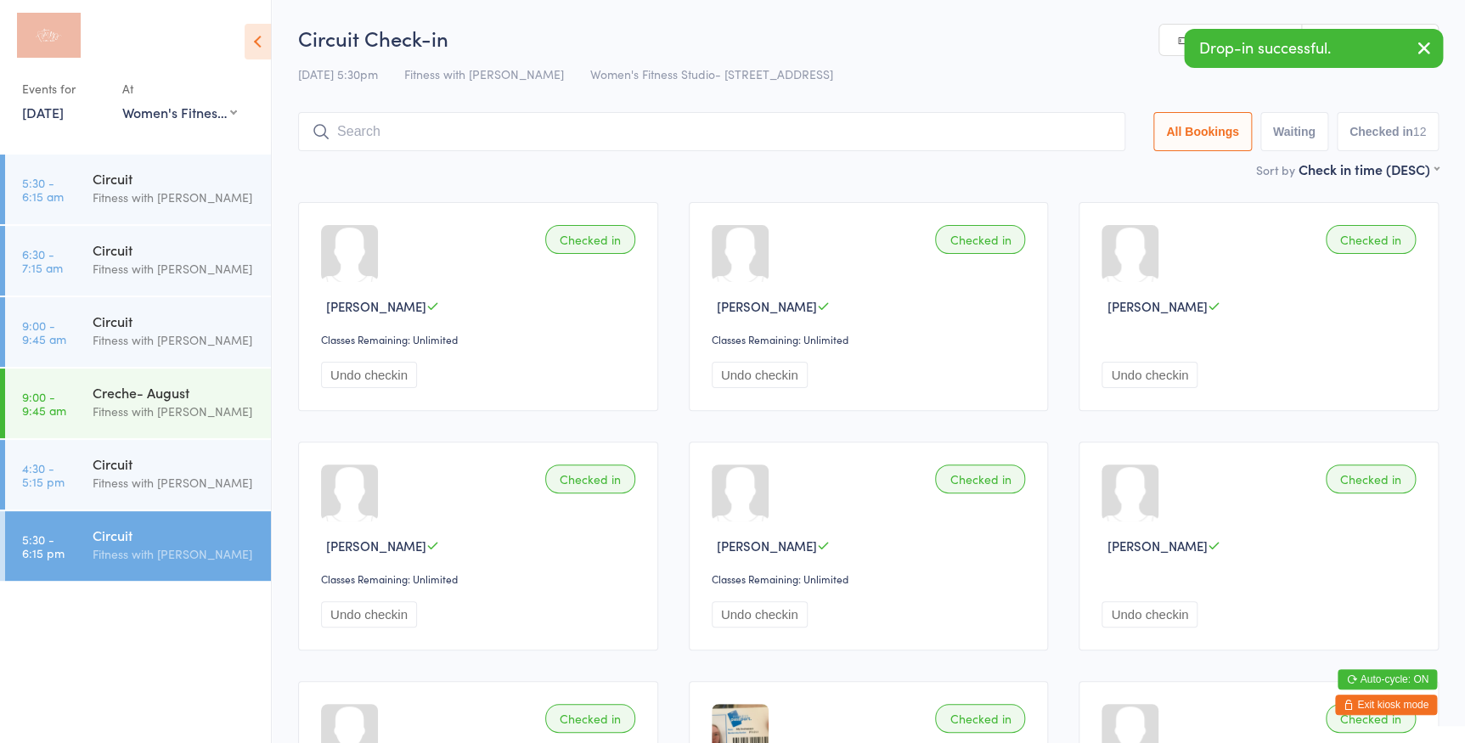
click at [1418, 53] on icon "button" at bounding box center [1424, 47] width 20 height 21
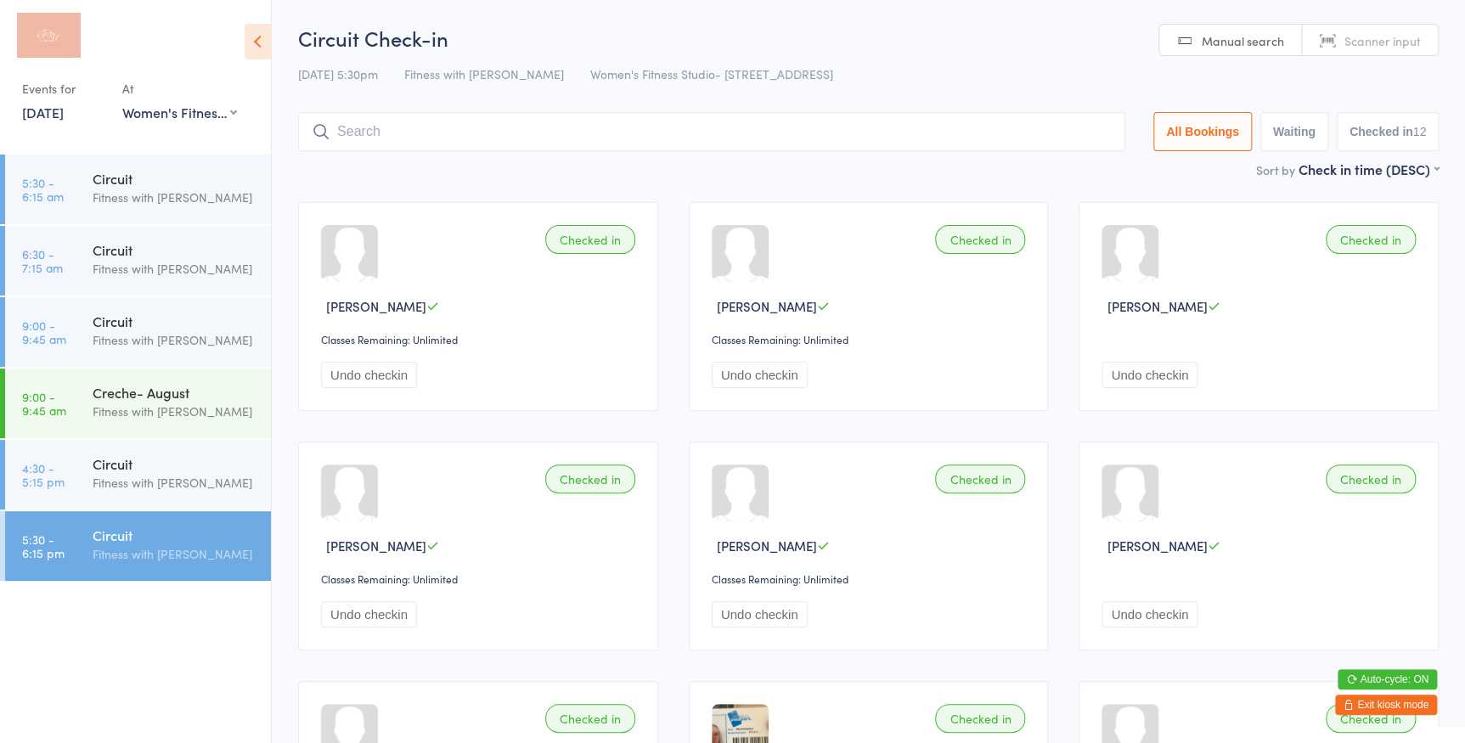
drag, startPoint x: 1396, startPoint y: 33, endPoint x: 1397, endPoint y: 42, distance: 8.7
click at [1396, 37] on span "Scanner input" at bounding box center [1383, 40] width 76 height 17
click at [1274, 40] on span "Manual search" at bounding box center [1243, 40] width 82 height 17
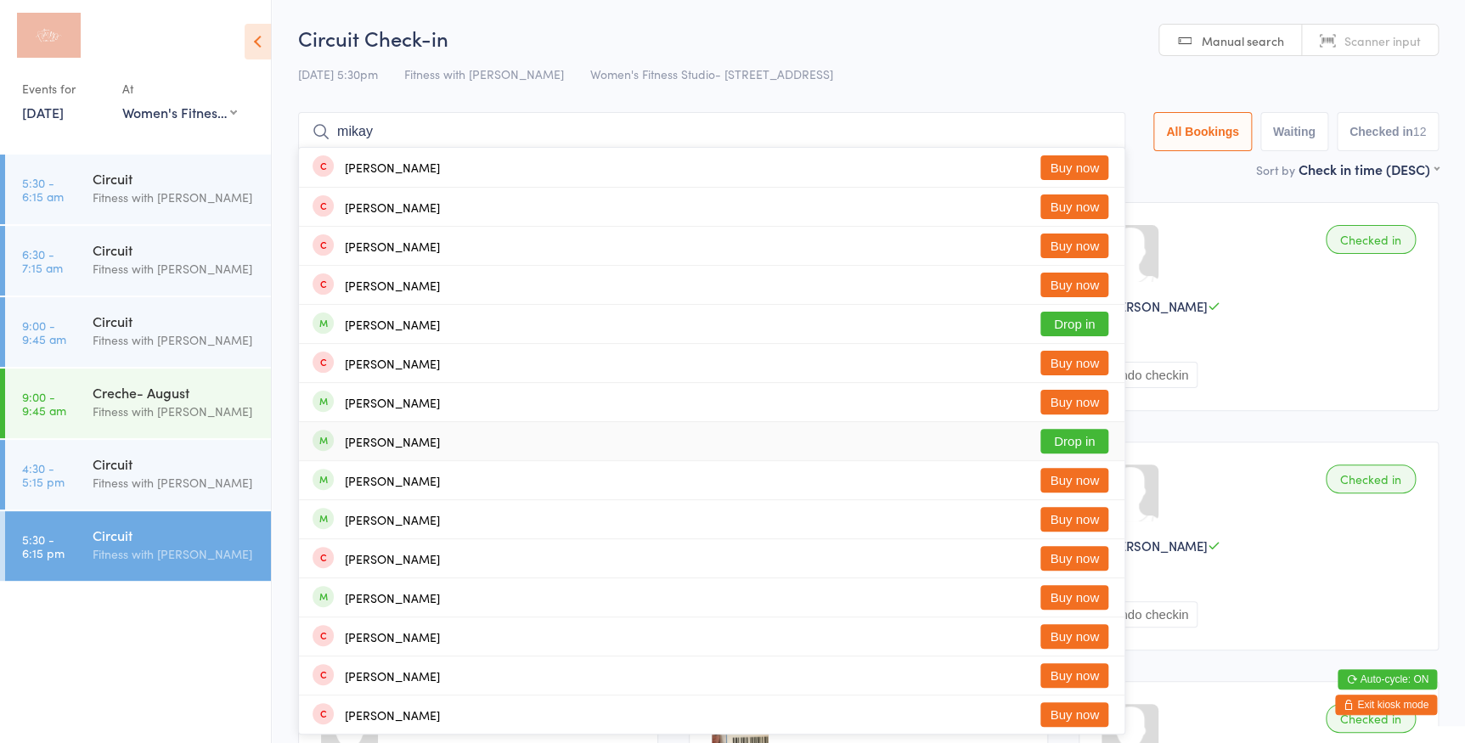
type input "mikay"
click at [1075, 443] on button "Drop in" at bounding box center [1074, 441] width 68 height 25
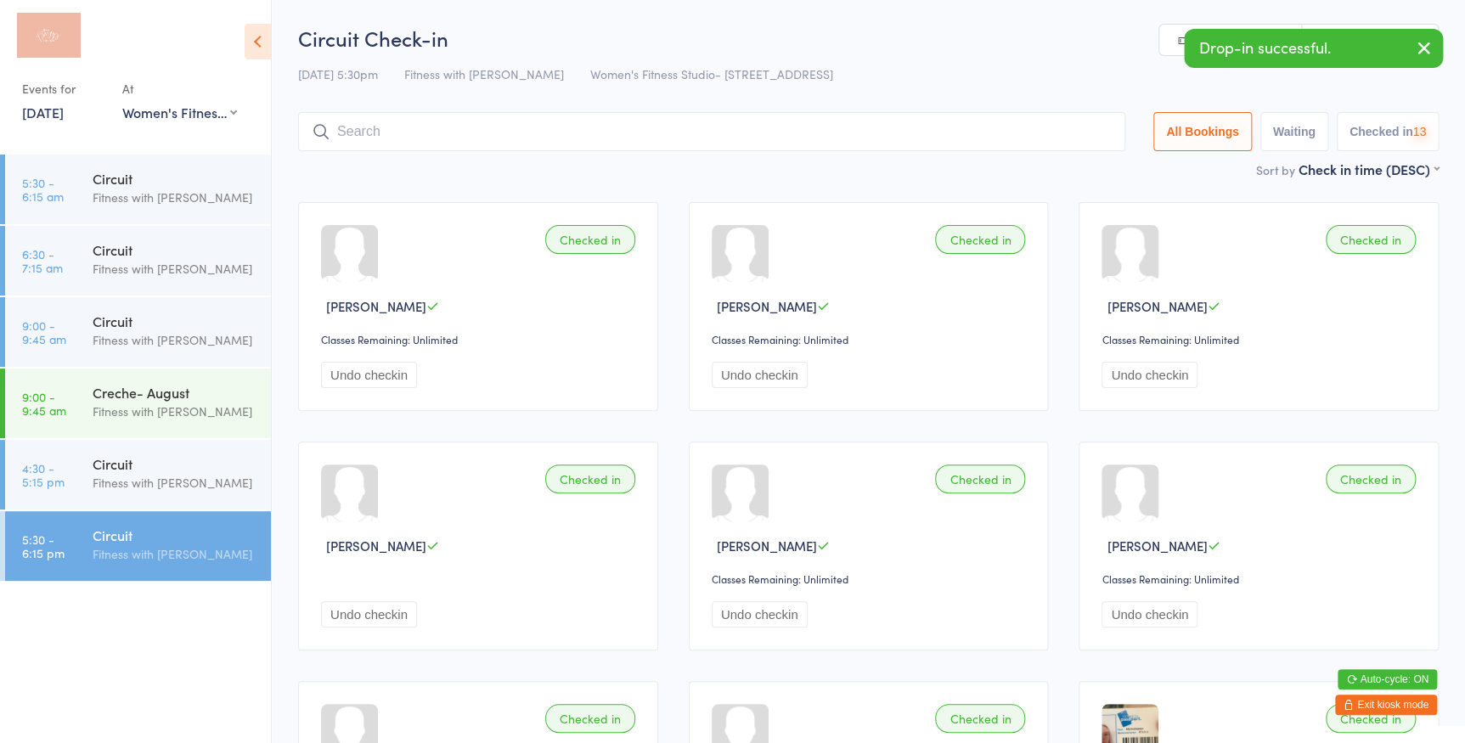
click at [1426, 43] on icon "button" at bounding box center [1424, 47] width 20 height 21
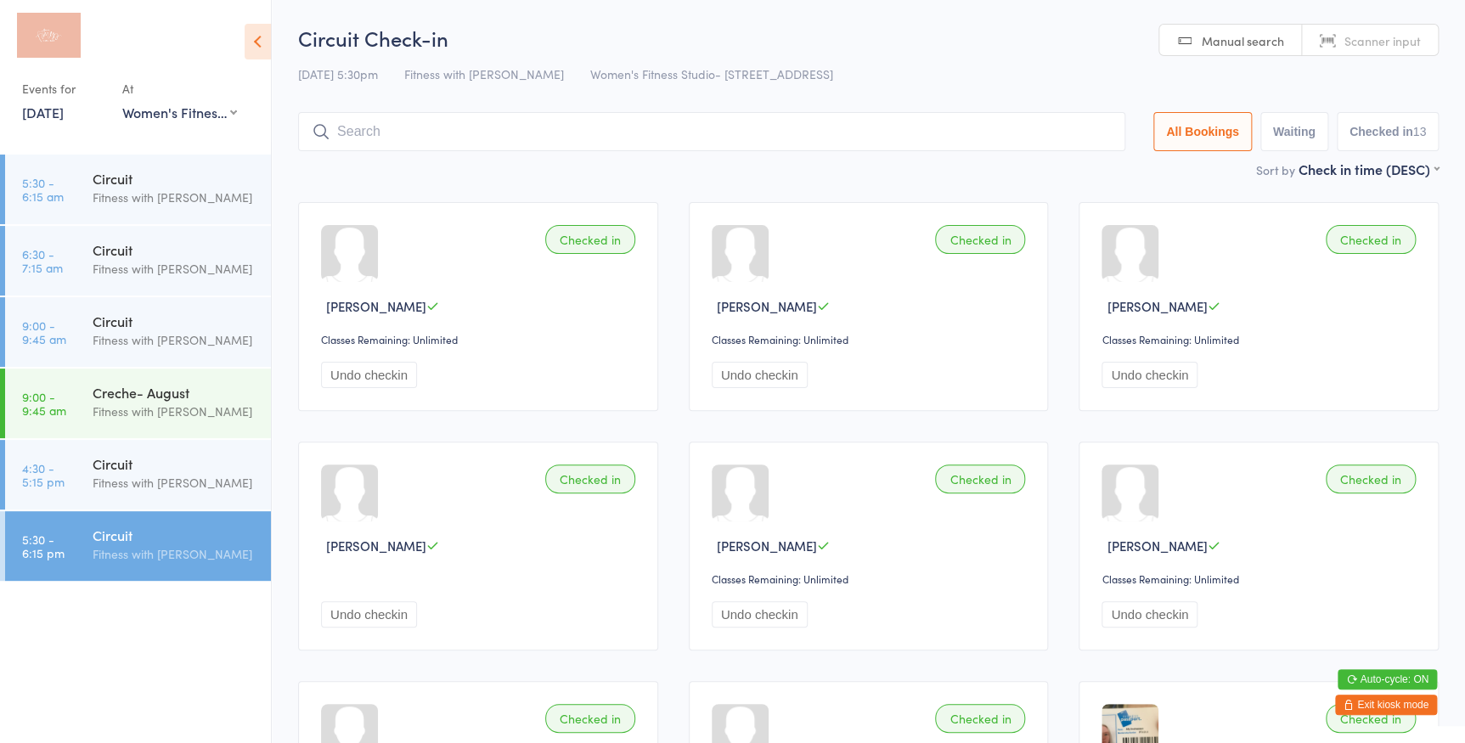
click at [1410, 46] on span "Scanner input" at bounding box center [1383, 40] width 76 height 17
